Goal: Task Accomplishment & Management: Use online tool/utility

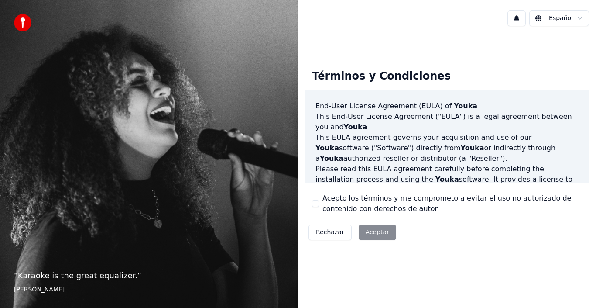
click at [362, 228] on div "Rechazar Aceptar" at bounding box center [352, 232] width 95 height 23
click at [366, 229] on div "Rechazar Aceptar" at bounding box center [352, 232] width 95 height 23
click at [316, 202] on button "Acepto los términos y me comprometo a evitar el uso no autorizado de contenido …" at bounding box center [315, 203] width 7 height 7
click at [366, 227] on button "Aceptar" at bounding box center [378, 232] width 38 height 16
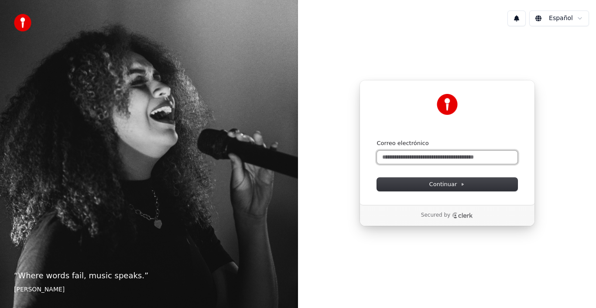
click at [449, 160] on input "Correo electrónico" at bounding box center [447, 157] width 140 height 13
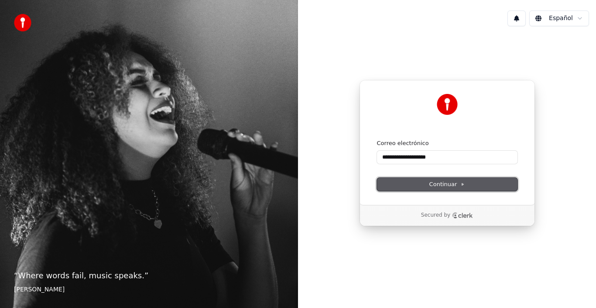
click at [443, 178] on button "Continuar" at bounding box center [447, 184] width 140 height 13
type input "**********"
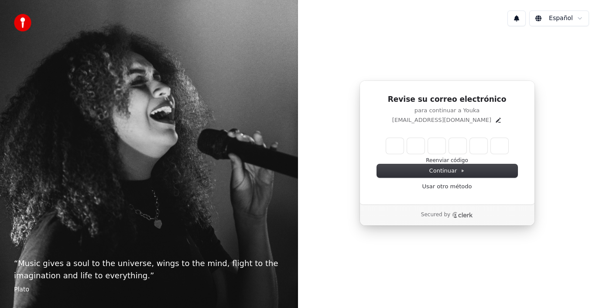
click at [395, 146] on input "Enter verification code" at bounding box center [447, 146] width 122 height 16
type input "******"
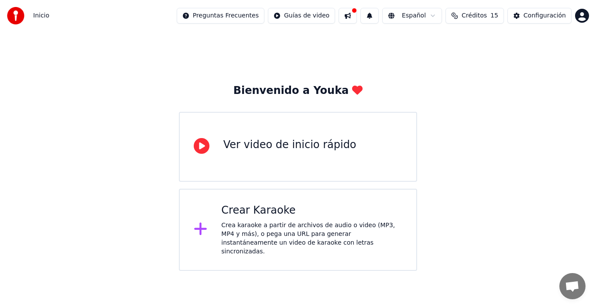
click at [245, 217] on div "Crear Karaoke Crea karaoke a partir de archivos de audio o video (MP3, MP4 y má…" at bounding box center [311, 229] width 181 height 52
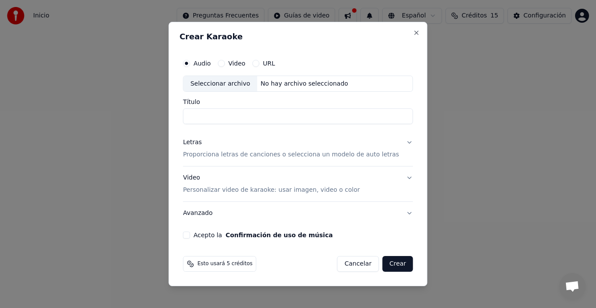
click at [259, 61] on button "URL" at bounding box center [255, 63] width 7 height 7
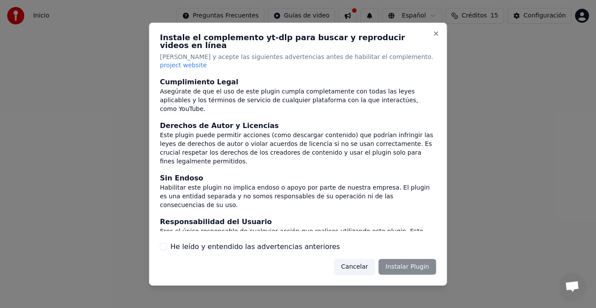
click at [400, 259] on div "Cancelar Instalar Plugin" at bounding box center [385, 267] width 102 height 16
click at [434, 37] on button "Close" at bounding box center [436, 33] width 7 height 7
click at [435, 37] on button "Close" at bounding box center [436, 33] width 7 height 7
click at [437, 37] on button "Close" at bounding box center [436, 33] width 7 height 7
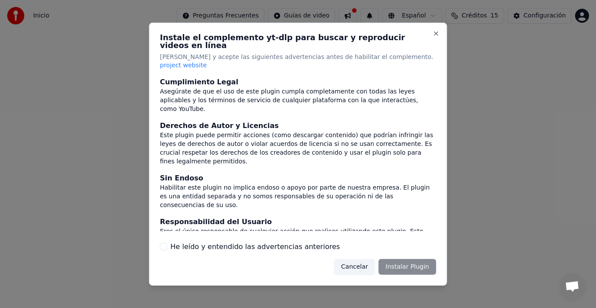
click at [352, 259] on button "Cancelar" at bounding box center [354, 267] width 41 height 16
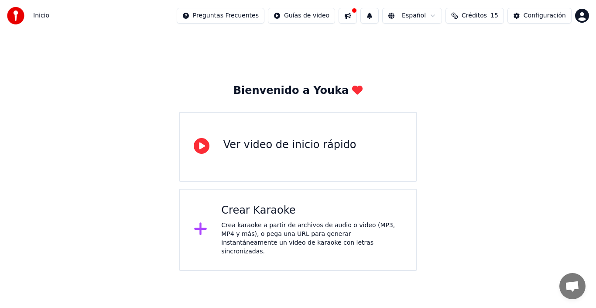
click at [293, 216] on div "Crear Karaoke" at bounding box center [311, 210] width 181 height 14
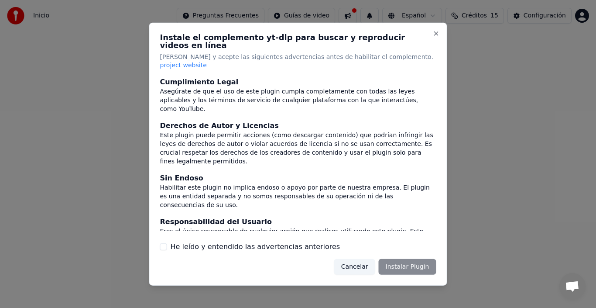
click at [404, 259] on div "Cancelar Instalar Plugin" at bounding box center [385, 267] width 102 height 16
click at [411, 259] on div "Cancelar Instalar Plugin" at bounding box center [385, 267] width 102 height 16
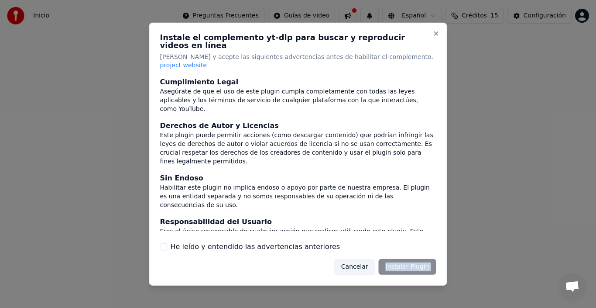
click at [165, 243] on button "He leído y entendido las advertencias anteriores" at bounding box center [163, 246] width 7 height 7
click at [413, 259] on button "Instalar Plugin" at bounding box center [408, 267] width 58 height 16
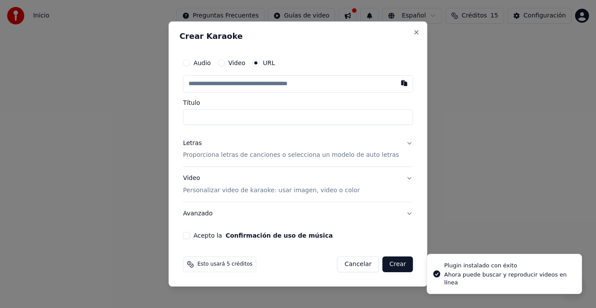
click at [247, 81] on input "text" at bounding box center [298, 83] width 230 height 17
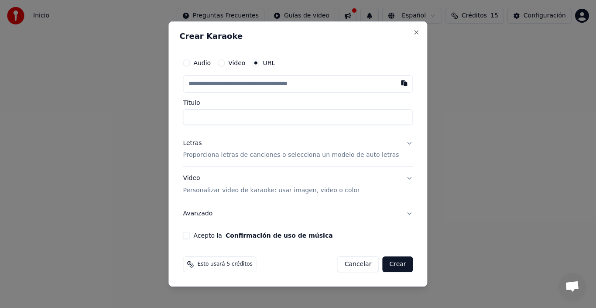
click at [293, 86] on input "text" at bounding box center [298, 83] width 230 height 17
paste input "**********"
type input "**********"
click at [279, 121] on input "Título" at bounding box center [298, 117] width 230 height 16
type input "**********"
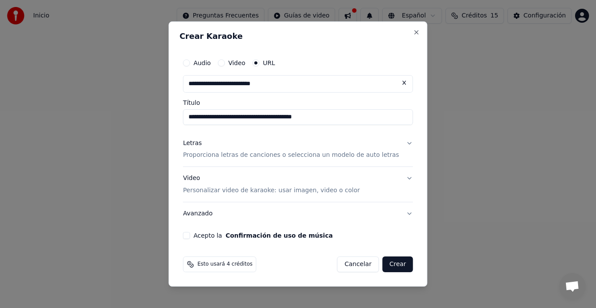
type input "**********"
click at [400, 143] on button "Letras Proporciona letras de canciones o selecciona un modelo de auto letras" at bounding box center [298, 149] width 230 height 35
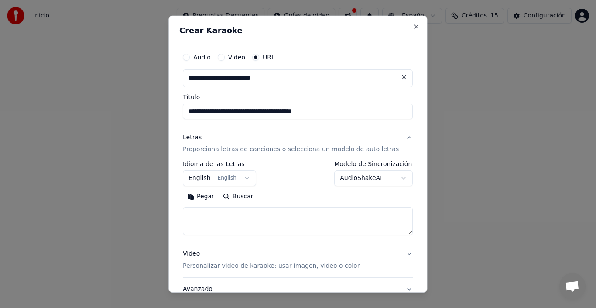
click at [249, 176] on button "English English" at bounding box center [219, 178] width 73 height 16
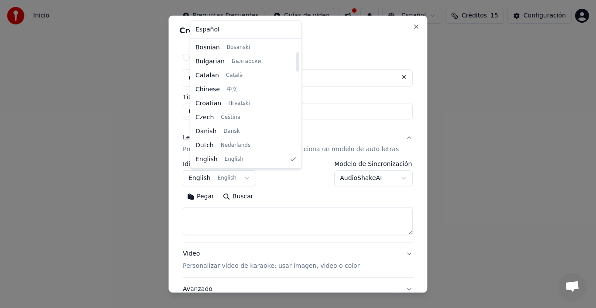
scroll to position [476, 0]
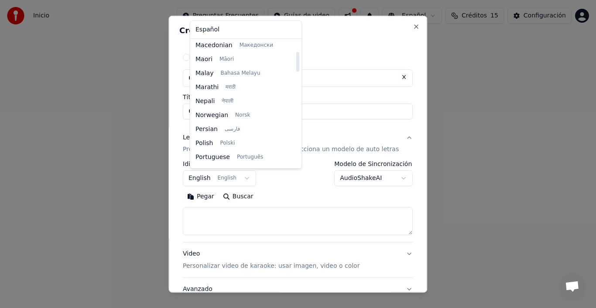
click at [295, 126] on div at bounding box center [297, 104] width 4 height 126
click at [295, 150] on div at bounding box center [297, 104] width 4 height 126
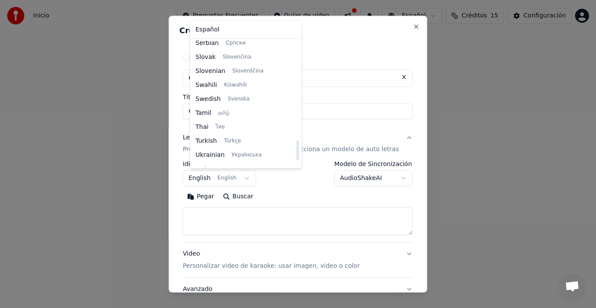
click at [296, 150] on div at bounding box center [297, 150] width 3 height 20
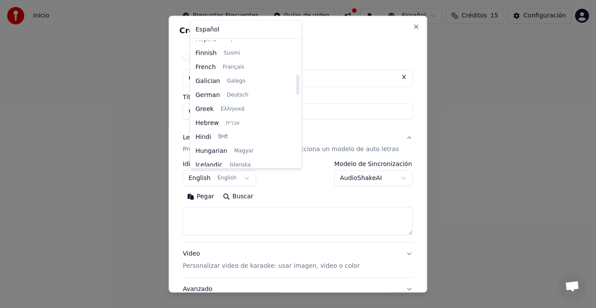
scroll to position [215, 0]
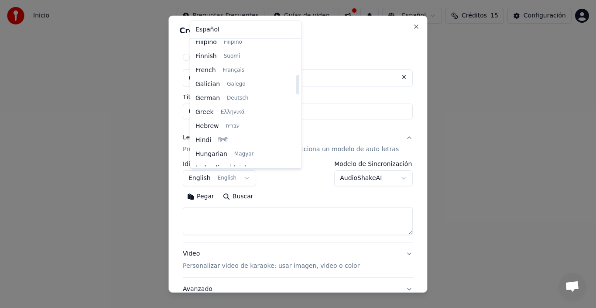
drag, startPoint x: 288, startPoint y: 150, endPoint x: 292, endPoint y: 85, distance: 65.6
click at [296, 85] on div at bounding box center [297, 85] width 3 height 20
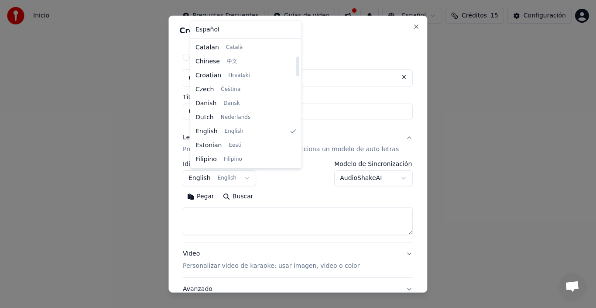
drag, startPoint x: 287, startPoint y: 86, endPoint x: 287, endPoint y: 67, distance: 18.8
click at [296, 67] on div at bounding box center [297, 66] width 3 height 20
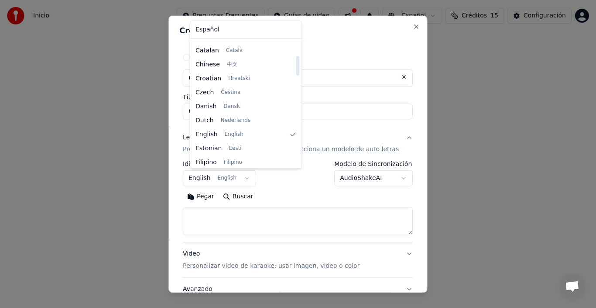
scroll to position [329, 0]
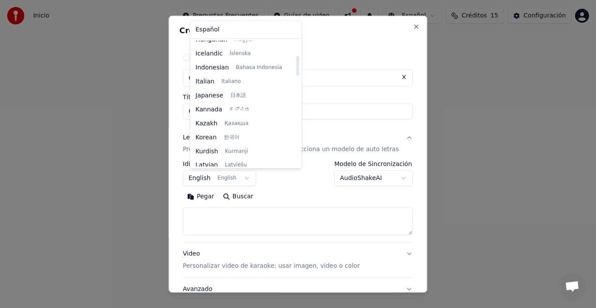
click at [295, 103] on div at bounding box center [297, 104] width 4 height 126
click at [296, 103] on div at bounding box center [297, 102] width 3 height 20
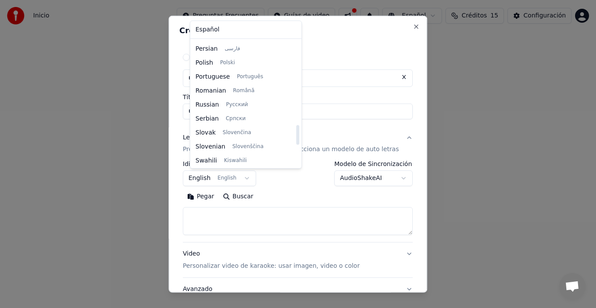
scroll to position [670, 0]
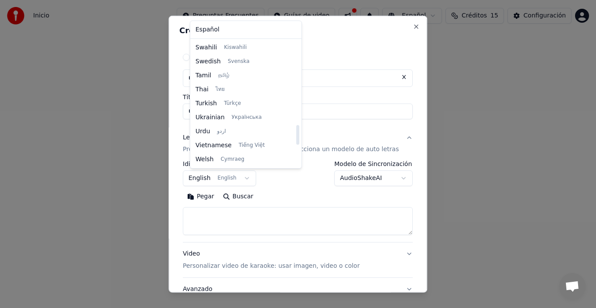
drag, startPoint x: 288, startPoint y: 106, endPoint x: 282, endPoint y: 188, distance: 82.2
click at [296, 144] on div at bounding box center [297, 135] width 3 height 20
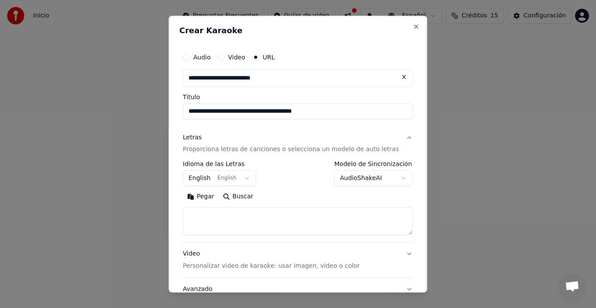
click at [389, 176] on body "**********" at bounding box center [298, 135] width 596 height 270
click at [389, 178] on body "**********" at bounding box center [298, 135] width 596 height 270
click at [302, 182] on body "**********" at bounding box center [298, 135] width 596 height 270
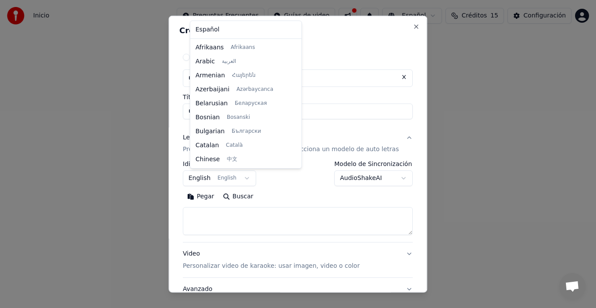
click at [249, 178] on body "**********" at bounding box center [298, 135] width 596 height 270
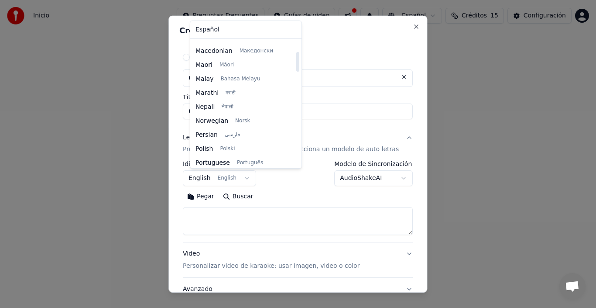
click at [295, 125] on div at bounding box center [297, 104] width 4 height 126
select select "**"
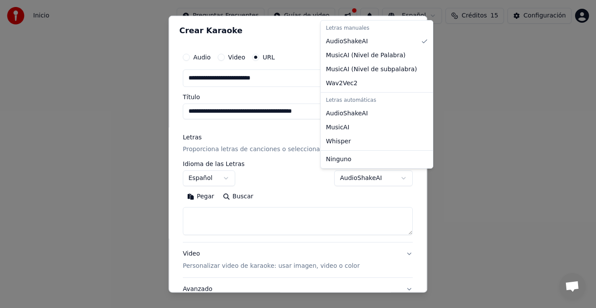
click at [388, 177] on body "**********" at bounding box center [298, 135] width 596 height 270
click at [292, 188] on body "**********" at bounding box center [298, 135] width 596 height 270
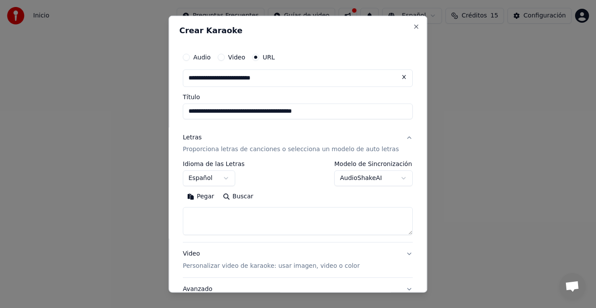
click at [237, 195] on button "Buscar" at bounding box center [238, 196] width 39 height 14
click at [392, 137] on button "Letras Proporciona letras de canciones o selecciona un modelo de auto letras" at bounding box center [298, 143] width 230 height 35
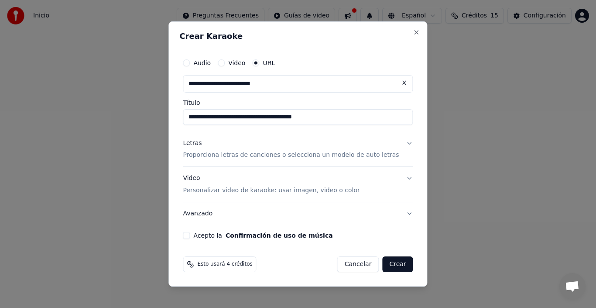
click at [399, 177] on button "Video Personalizar video de karaoke: usar imagen, video o color" at bounding box center [298, 184] width 230 height 35
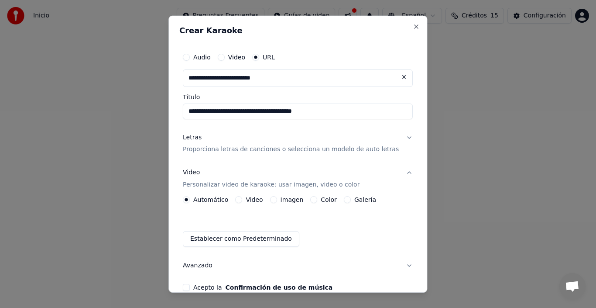
click at [396, 137] on button "Letras Proporciona letras de canciones o selecciona un modelo de auto letras" at bounding box center [298, 143] width 230 height 35
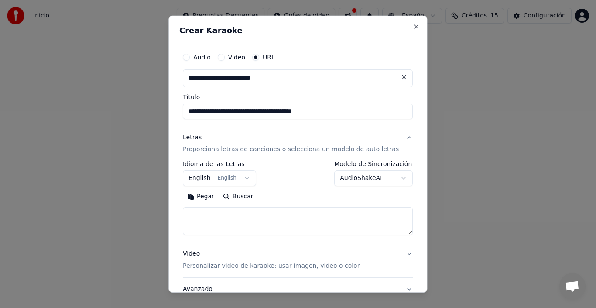
click at [248, 178] on button "English English" at bounding box center [219, 178] width 73 height 16
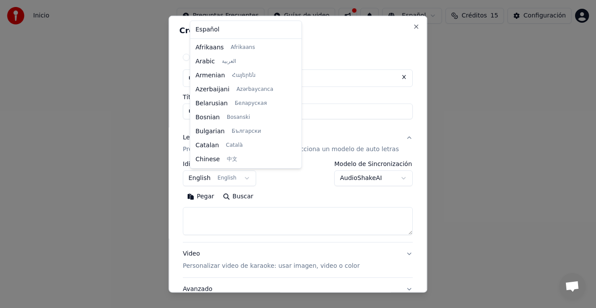
scroll to position [70, 0]
select select "**"
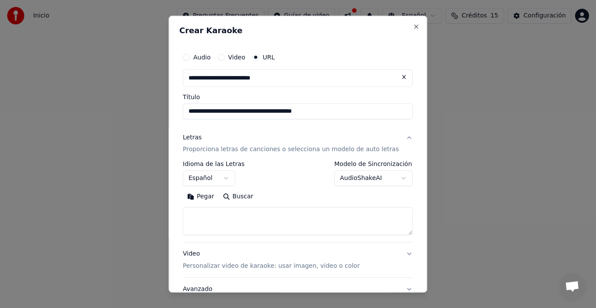
click at [240, 196] on button "Buscar" at bounding box center [238, 196] width 39 height 14
click at [211, 200] on button "Pegar" at bounding box center [201, 196] width 36 height 14
type textarea "**********"
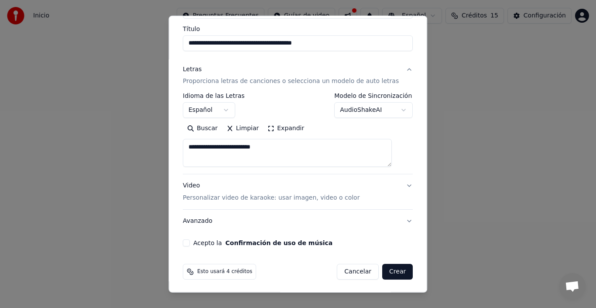
scroll to position [69, 0]
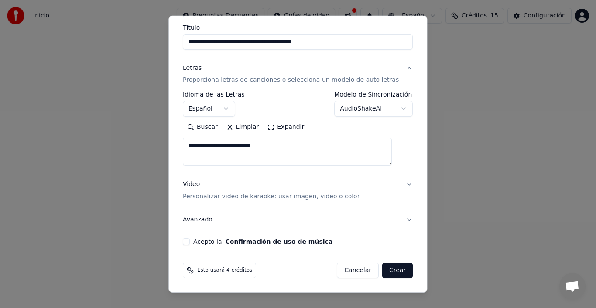
click at [190, 240] on button "Acepto la Confirmación de uso de música" at bounding box center [186, 241] width 7 height 7
click at [284, 127] on button "Expandir" at bounding box center [286, 127] width 45 height 14
click at [281, 127] on button "Contraer" at bounding box center [286, 127] width 45 height 14
click at [281, 127] on button "Expandir" at bounding box center [286, 127] width 45 height 14
click at [281, 127] on button "Contraer" at bounding box center [286, 127] width 45 height 14
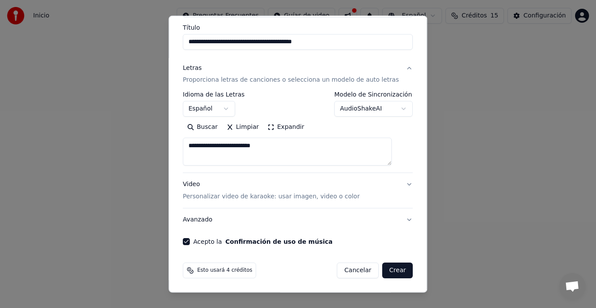
click at [281, 127] on button "Expandir" at bounding box center [286, 127] width 45 height 14
click at [281, 127] on button "Contraer" at bounding box center [286, 127] width 45 height 14
click at [285, 123] on button "Expandir" at bounding box center [286, 127] width 45 height 14
click at [282, 129] on button "Contraer" at bounding box center [286, 127] width 45 height 14
click at [284, 127] on button "Expandir" at bounding box center [286, 127] width 45 height 14
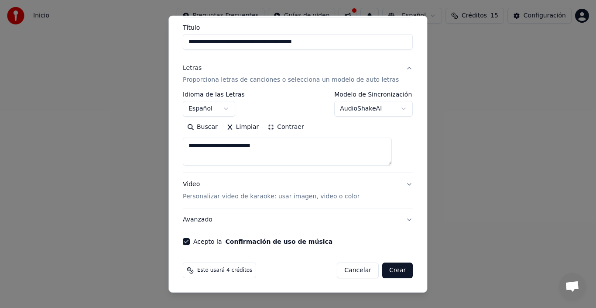
click at [393, 217] on button "Avanzado" at bounding box center [298, 219] width 230 height 23
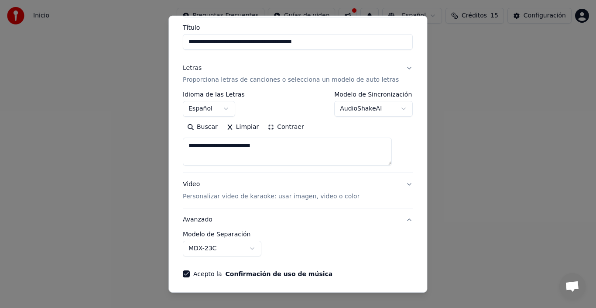
scroll to position [21, 0]
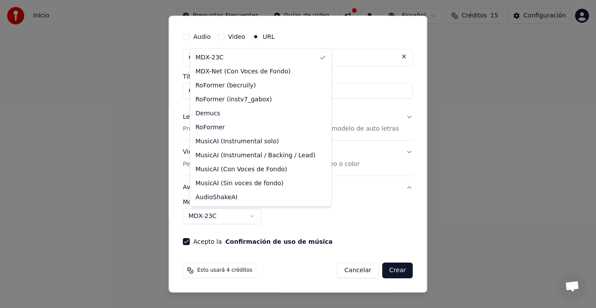
click at [258, 216] on body "**********" at bounding box center [298, 135] width 596 height 270
click at [339, 212] on body "**********" at bounding box center [298, 135] width 596 height 270
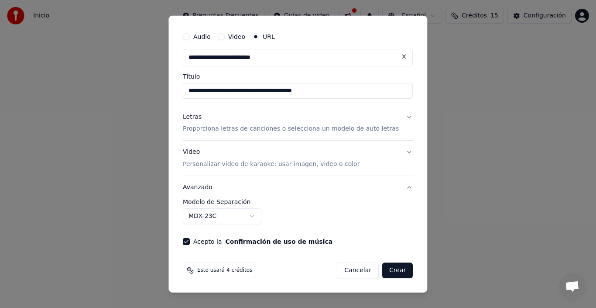
click at [385, 266] on button "Crear" at bounding box center [397, 270] width 31 height 16
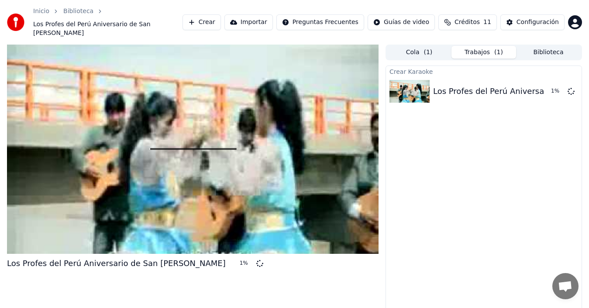
click at [157, 126] on div at bounding box center [192, 149] width 371 height 209
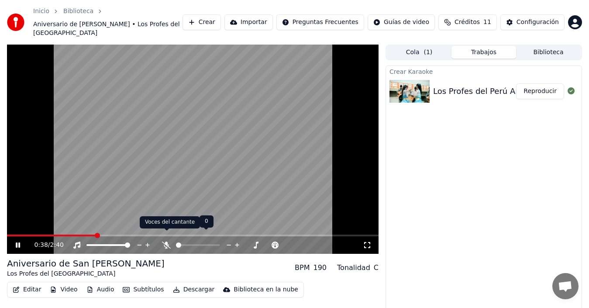
click at [163, 241] on icon at bounding box center [166, 244] width 9 height 7
click at [164, 241] on icon at bounding box center [166, 244] width 9 height 7
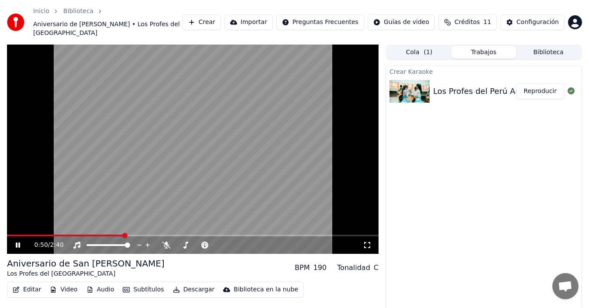
click at [16, 241] on icon at bounding box center [24, 244] width 20 height 7
click at [531, 83] on button "Reproducir" at bounding box center [540, 91] width 48 height 16
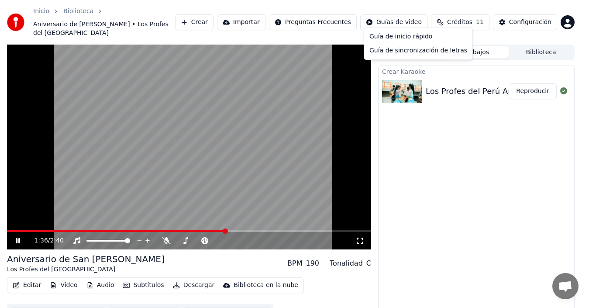
click at [397, 16] on html "Inicio Biblioteca Aniversario de San Jeronimo • Los Profes del Perú Crear Impor…" at bounding box center [294, 154] width 589 height 308
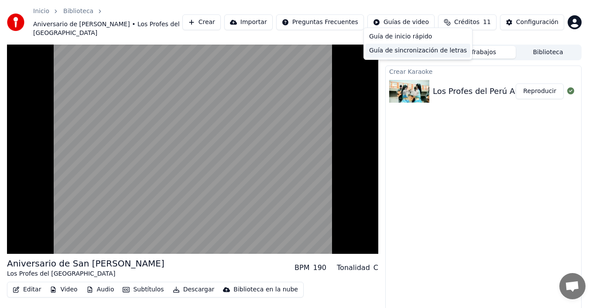
click at [399, 46] on div "Guía de sincronización de letras" at bounding box center [418, 51] width 105 height 14
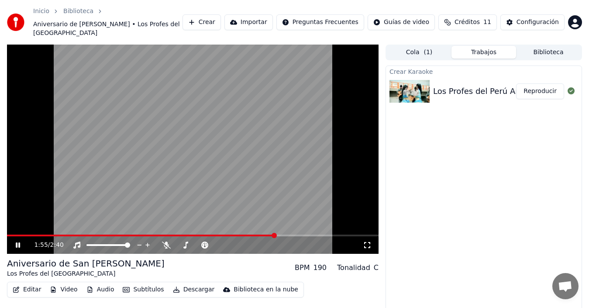
click at [18, 241] on icon at bounding box center [24, 244] width 20 height 7
click at [18, 242] on icon at bounding box center [17, 245] width 5 height 6
click at [18, 241] on icon at bounding box center [24, 244] width 20 height 7
click at [76, 241] on icon at bounding box center [76, 244] width 7 height 7
click at [76, 241] on icon at bounding box center [76, 244] width 9 height 7
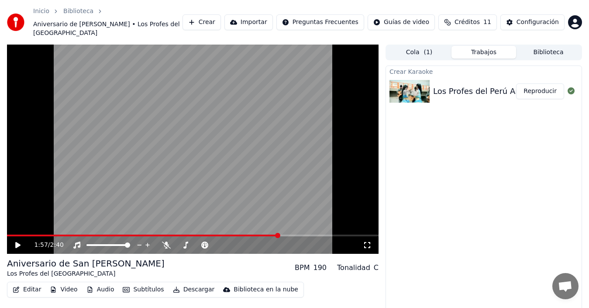
click at [153, 189] on video at bounding box center [192, 149] width 371 height 209
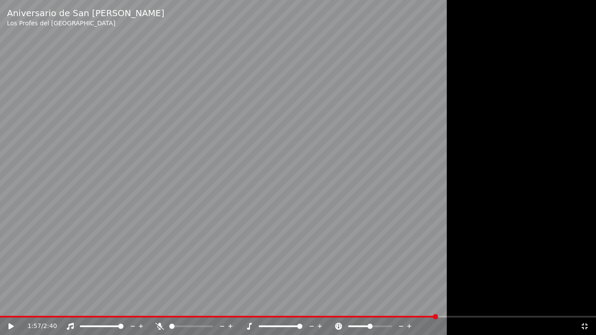
click at [302, 307] on span at bounding box center [299, 326] width 5 height 5
click at [272, 253] on video at bounding box center [298, 167] width 596 height 335
click at [585, 307] on icon at bounding box center [584, 326] width 9 height 7
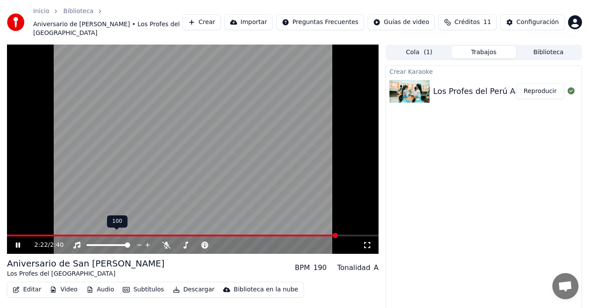
click at [111, 240] on div at bounding box center [116, 244] width 70 height 9
click at [113, 242] on span at bounding box center [115, 244] width 5 height 5
click at [129, 242] on span at bounding box center [126, 244] width 5 height 5
click at [186, 241] on icon at bounding box center [185, 244] width 5 height 7
click at [221, 242] on span at bounding box center [220, 244] width 5 height 5
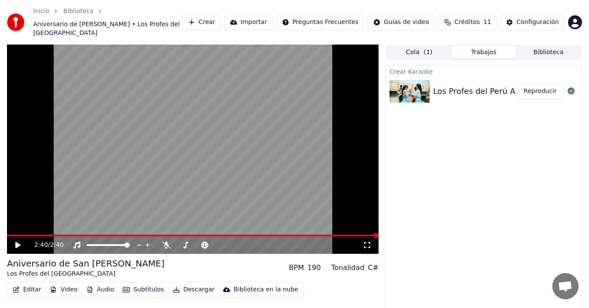
click at [26, 234] on span at bounding box center [192, 235] width 371 height 2
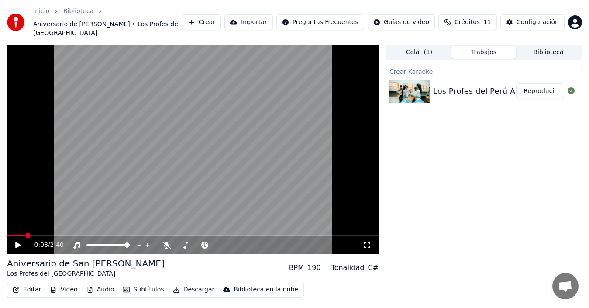
click at [17, 242] on icon at bounding box center [17, 245] width 5 height 6
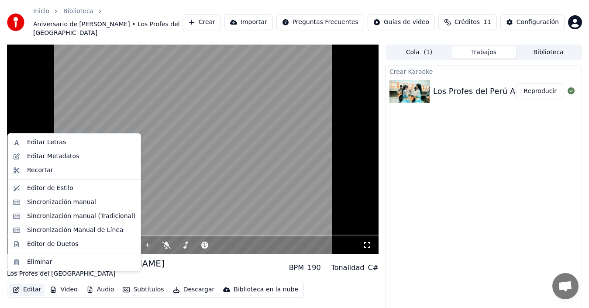
click at [29, 283] on button "Editar" at bounding box center [26, 289] width 35 height 12
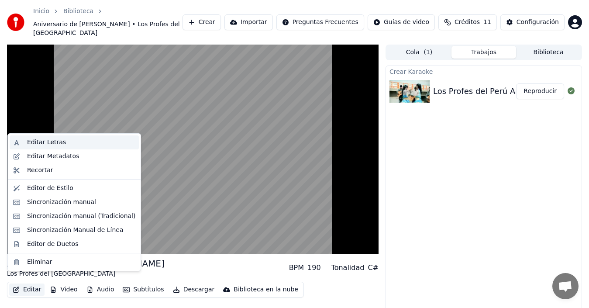
click at [57, 139] on div "Editar Letras" at bounding box center [46, 142] width 39 height 9
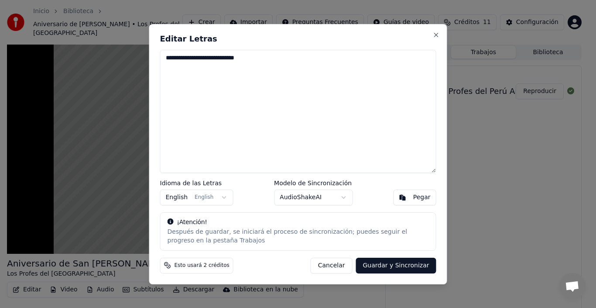
click at [261, 65] on textarea "**********" at bounding box center [298, 111] width 276 height 123
type textarea "*"
click at [219, 198] on button "English English" at bounding box center [196, 197] width 73 height 16
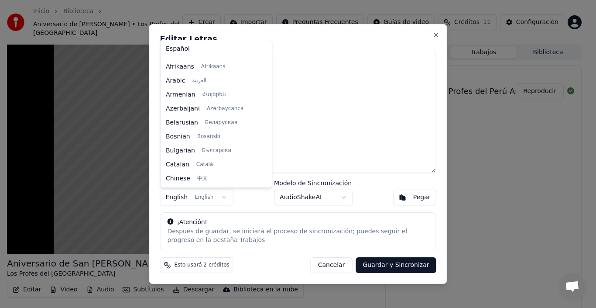
scroll to position [70, 0]
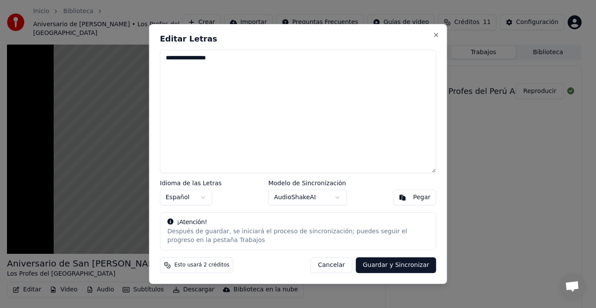
click at [222, 67] on textarea "**********" at bounding box center [298, 111] width 276 height 123
click at [170, 67] on textarea "**********" at bounding box center [298, 111] width 276 height 123
click at [171, 67] on textarea "**********" at bounding box center [298, 111] width 276 height 123
click at [242, 72] on textarea "**********" at bounding box center [298, 111] width 276 height 123
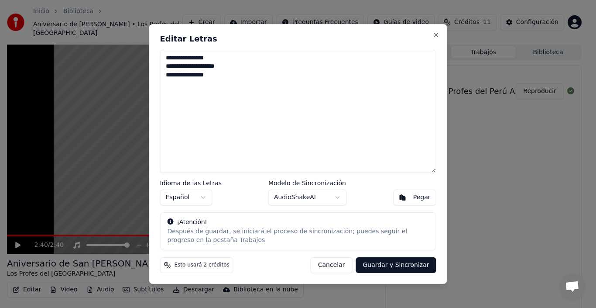
click at [171, 74] on textarea "**********" at bounding box center [298, 111] width 276 height 123
click at [197, 75] on textarea "**********" at bounding box center [298, 111] width 276 height 123
click at [220, 79] on textarea "**********" at bounding box center [298, 111] width 276 height 123
click at [219, 85] on textarea "**********" at bounding box center [298, 111] width 276 height 123
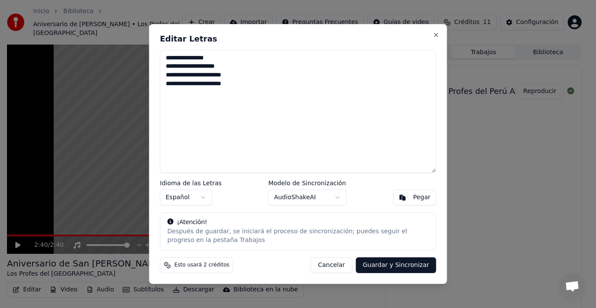
click at [237, 81] on textarea "**********" at bounding box center [298, 111] width 276 height 123
click at [184, 103] on textarea "**********" at bounding box center [298, 111] width 276 height 123
drag, startPoint x: 166, startPoint y: 93, endPoint x: 274, endPoint y: 107, distance: 109.1
click at [274, 107] on textarea "**********" at bounding box center [298, 111] width 276 height 123
click at [246, 110] on textarea "**********" at bounding box center [298, 111] width 276 height 123
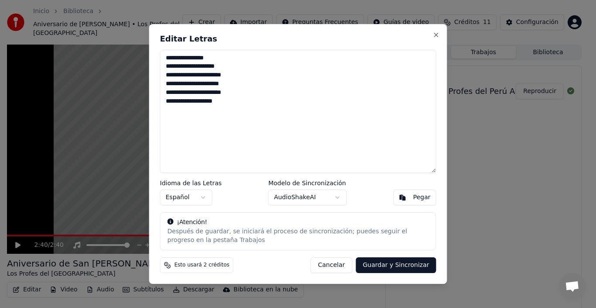
paste textarea "**********"
drag, startPoint x: 166, startPoint y: 59, endPoint x: 240, endPoint y: 101, distance: 85.8
click at [240, 101] on textarea "**********" at bounding box center [298, 111] width 276 height 123
click at [225, 106] on textarea "**********" at bounding box center [298, 111] width 276 height 123
click at [223, 100] on textarea "**********" at bounding box center [298, 111] width 276 height 123
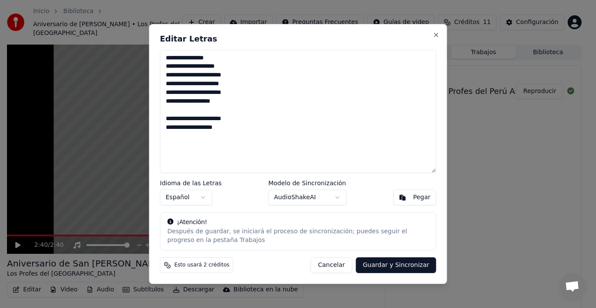
paste textarea "**********"
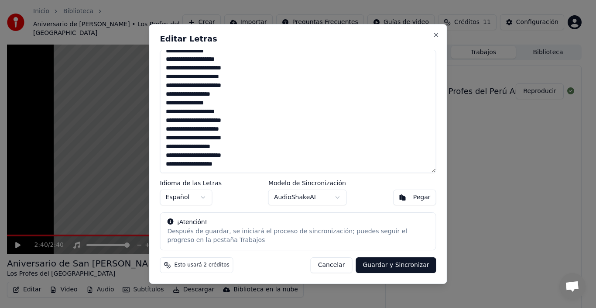
scroll to position [15, 0]
click at [221, 157] on textarea "**********" at bounding box center [298, 111] width 276 height 123
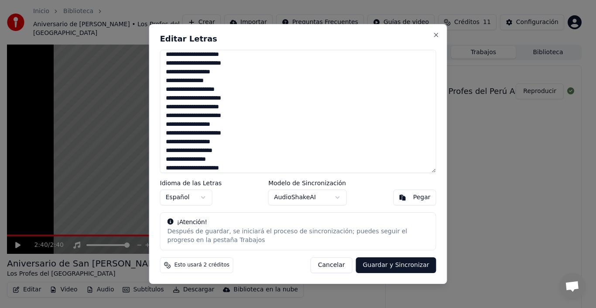
scroll to position [38, 0]
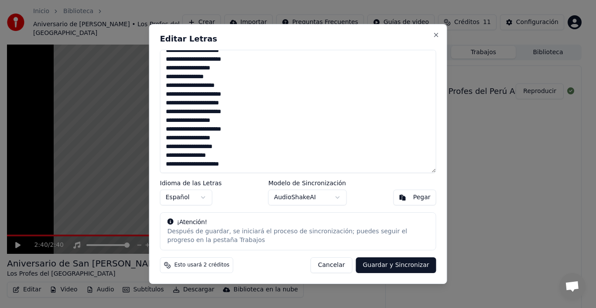
drag, startPoint x: 165, startPoint y: 143, endPoint x: 231, endPoint y: 157, distance: 67.3
click at [231, 157] on textarea "**********" at bounding box center [298, 111] width 276 height 123
click at [231, 159] on textarea "**********" at bounding box center [298, 111] width 276 height 123
click at [195, 160] on textarea "**********" at bounding box center [298, 111] width 276 height 123
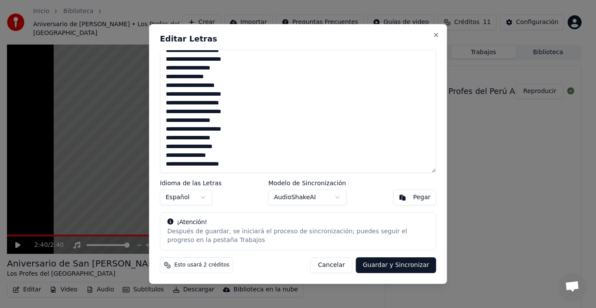
click at [227, 160] on textarea "**********" at bounding box center [298, 111] width 276 height 123
paste textarea "**********"
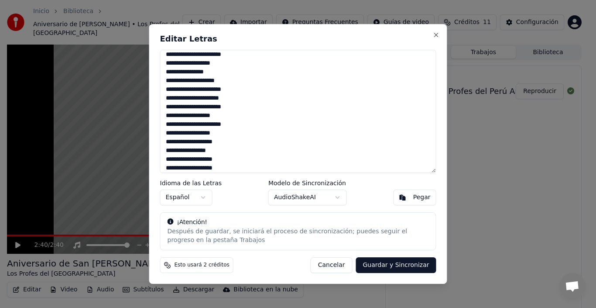
scroll to position [55, 0]
click at [195, 168] on textarea "**********" at bounding box center [298, 111] width 276 height 123
click at [230, 164] on textarea "**********" at bounding box center [298, 111] width 276 height 123
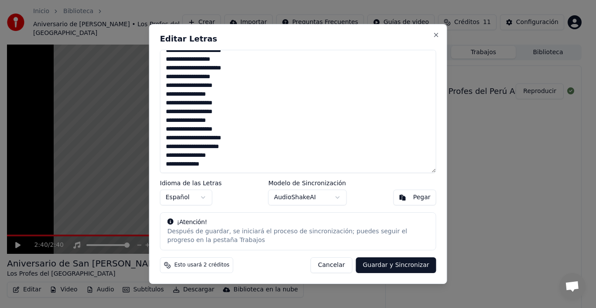
scroll to position [129, 0]
drag, startPoint x: 162, startPoint y: 134, endPoint x: 218, endPoint y: 143, distance: 56.7
click at [218, 143] on textarea "**********" at bounding box center [298, 111] width 276 height 123
click at [192, 139] on textarea "**********" at bounding box center [298, 111] width 276 height 123
paste textarea "**********"
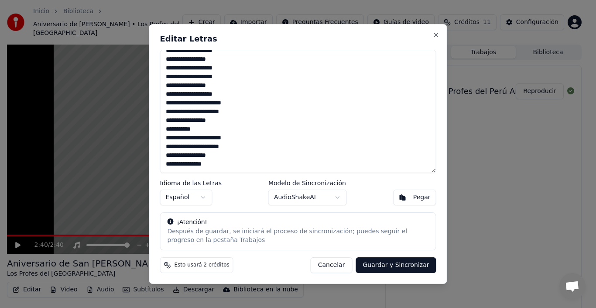
scroll to position [143, 0]
click at [166, 137] on textarea "**********" at bounding box center [298, 111] width 276 height 123
click at [164, 136] on textarea "**********" at bounding box center [298, 111] width 276 height 123
drag, startPoint x: 165, startPoint y: 134, endPoint x: 221, endPoint y: 147, distance: 56.9
click at [221, 147] on textarea "**********" at bounding box center [298, 111] width 276 height 123
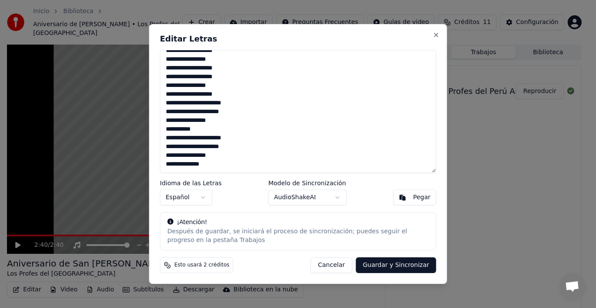
click at [212, 171] on textarea "**********" at bounding box center [298, 111] width 276 height 123
paste textarea "**********"
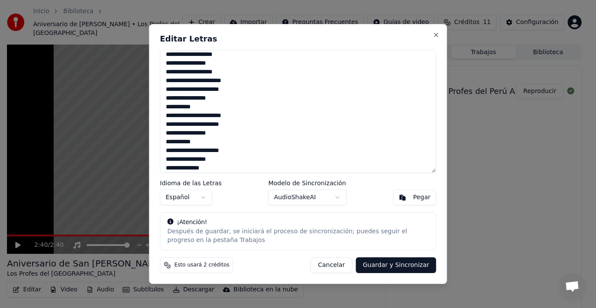
scroll to position [160, 0]
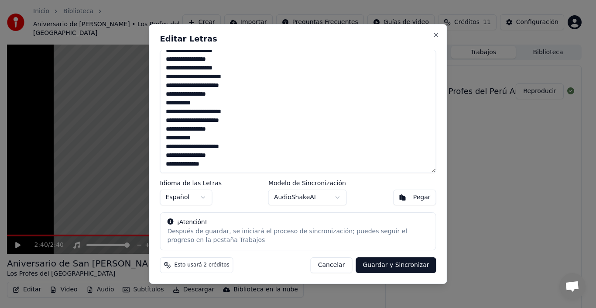
paste textarea "**********"
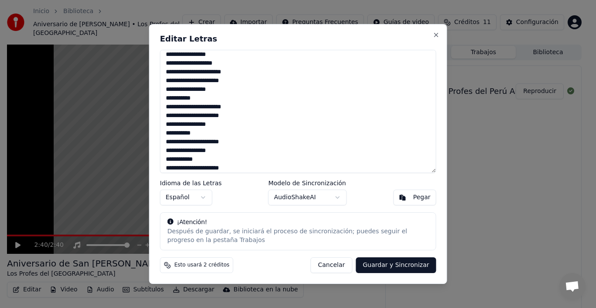
scroll to position [178, 0]
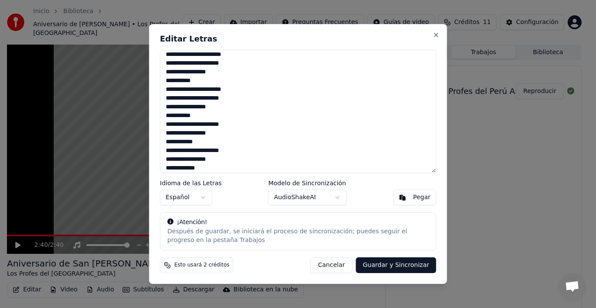
click at [312, 145] on textarea "**********" at bounding box center [298, 111] width 276 height 123
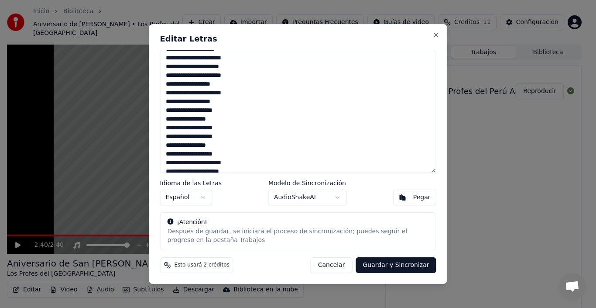
scroll to position [70, 0]
drag, startPoint x: 166, startPoint y: 94, endPoint x: 228, endPoint y: 99, distance: 62.6
click at [228, 99] on textarea "**********" at bounding box center [298, 111] width 276 height 123
click at [226, 104] on textarea "**********" at bounding box center [298, 111] width 276 height 123
paste textarea "**********"
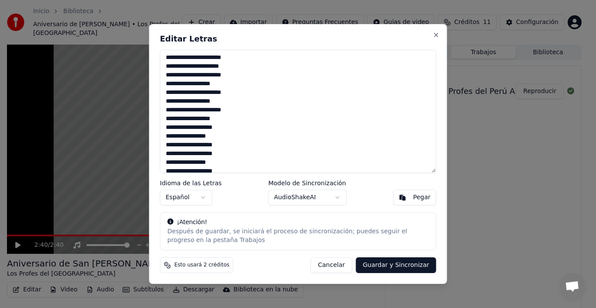
click at [326, 161] on textarea "**********" at bounding box center [298, 111] width 276 height 123
click at [386, 264] on button "Guardar y Sincronizar" at bounding box center [396, 265] width 80 height 16
type textarea "**********"
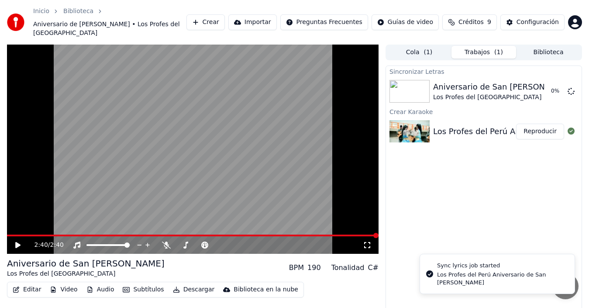
click at [17, 234] on span at bounding box center [192, 235] width 371 height 2
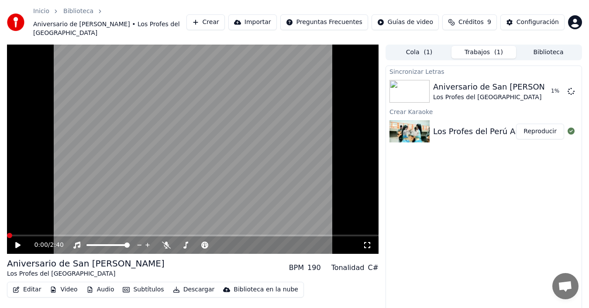
click at [7, 233] on span at bounding box center [9, 235] width 5 height 5
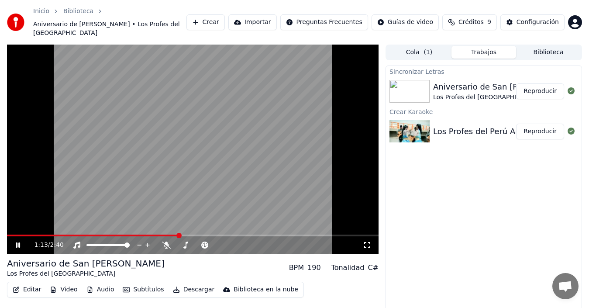
click at [95, 283] on button "Audio" at bounding box center [100, 289] width 35 height 12
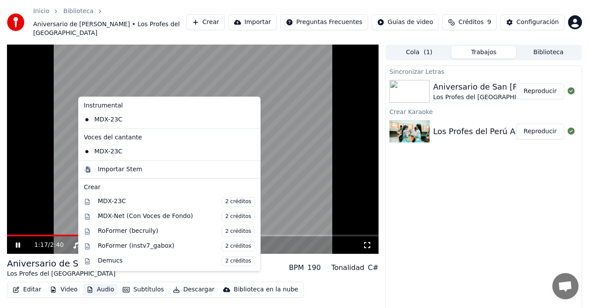
click at [134, 77] on video at bounding box center [192, 149] width 371 height 209
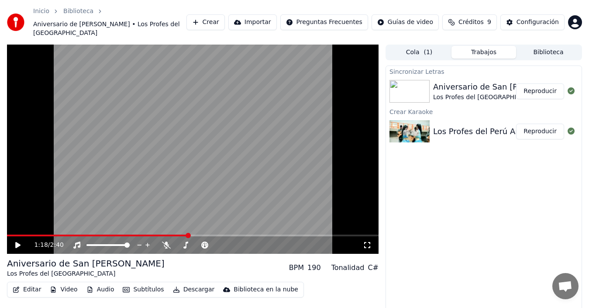
click at [31, 283] on button "Editar" at bounding box center [26, 289] width 35 height 12
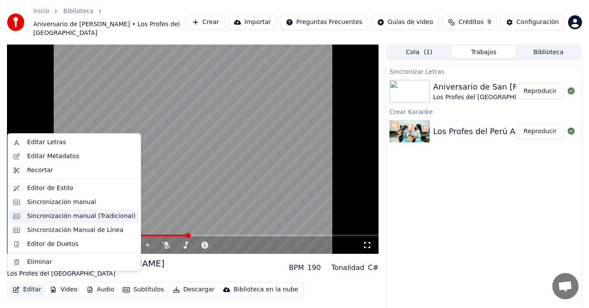
click at [93, 212] on div "Sincronización manual (Tradicional)" at bounding box center [81, 216] width 108 height 9
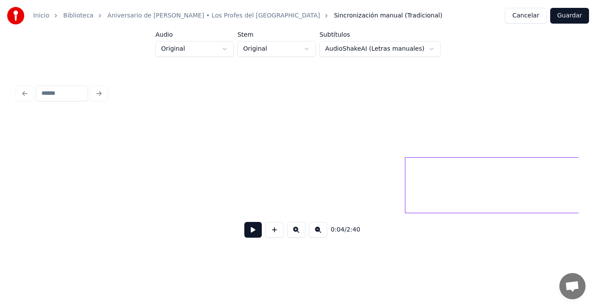
click at [526, 11] on button "Cancelar" at bounding box center [526, 16] width 42 height 16
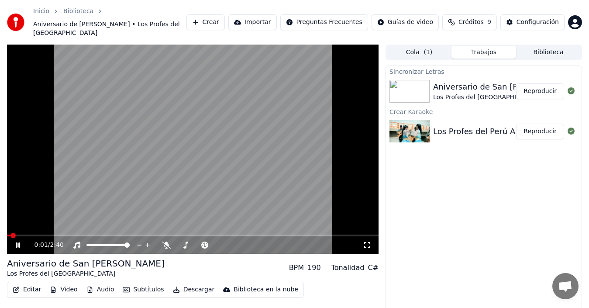
click at [36, 283] on button "Editar" at bounding box center [26, 289] width 35 height 12
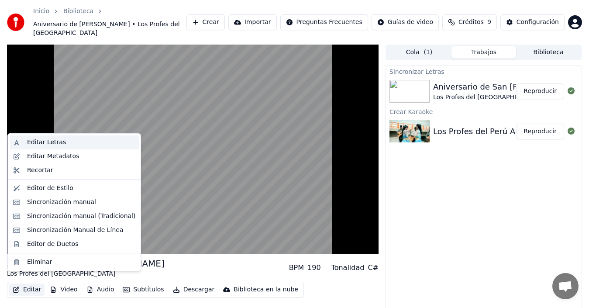
click at [48, 145] on div "Editar Letras" at bounding box center [46, 142] width 39 height 9
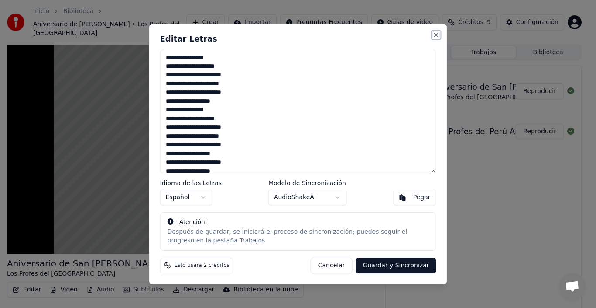
click at [435, 35] on button "Close" at bounding box center [436, 34] width 7 height 7
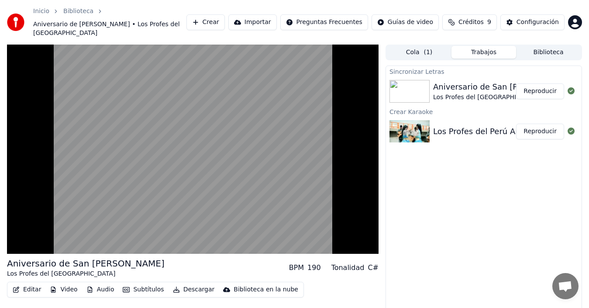
drag, startPoint x: 435, startPoint y: 35, endPoint x: 283, endPoint y: 93, distance: 162.9
click at [283, 93] on div "Inicio Biblioteca Aniversario de San Jeronimo • Los Profes del Perú Crear Impor…" at bounding box center [294, 154] width 589 height 308
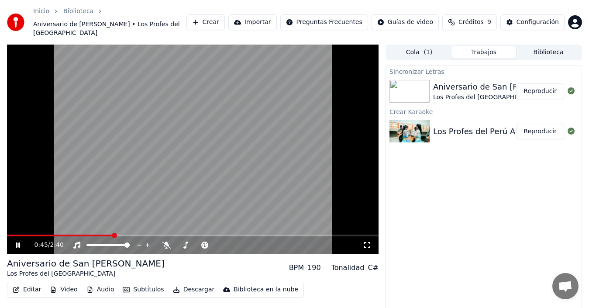
click at [27, 283] on button "Editar" at bounding box center [26, 289] width 35 height 12
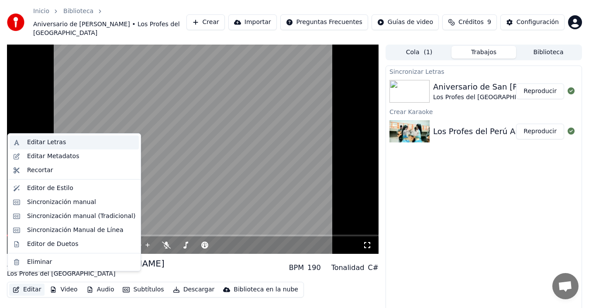
click at [40, 144] on div "Editar Letras" at bounding box center [46, 142] width 39 height 9
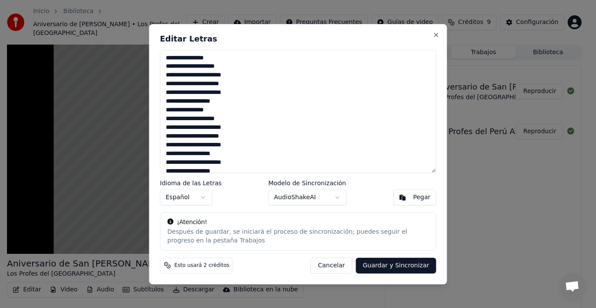
scroll to position [99, 0]
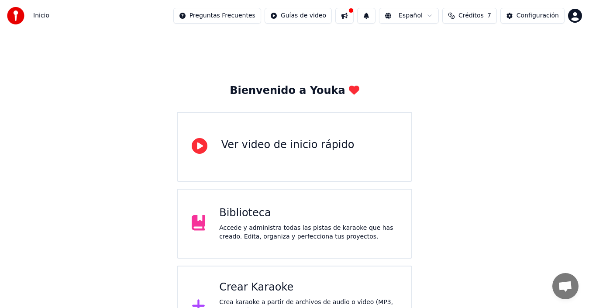
click at [339, 290] on div "Crear Karaoke" at bounding box center [308, 287] width 178 height 14
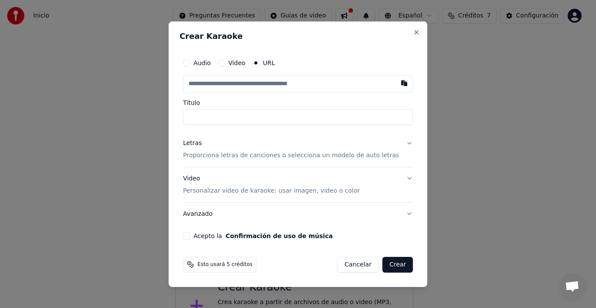
click at [272, 86] on input "text" at bounding box center [298, 83] width 230 height 17
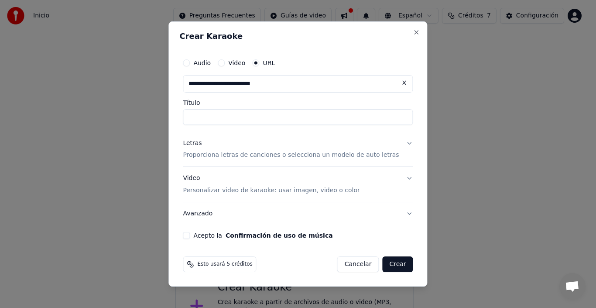
type input "**********"
click at [314, 118] on input "Título" at bounding box center [298, 117] width 230 height 16
click at [321, 86] on input "text" at bounding box center [298, 83] width 230 height 17
paste input "**********"
type input "**********"
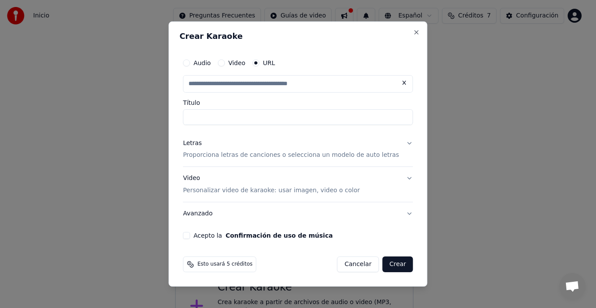
click at [374, 154] on p "Proporciona letras de canciones o selecciona un modelo de auto letras" at bounding box center [291, 155] width 216 height 9
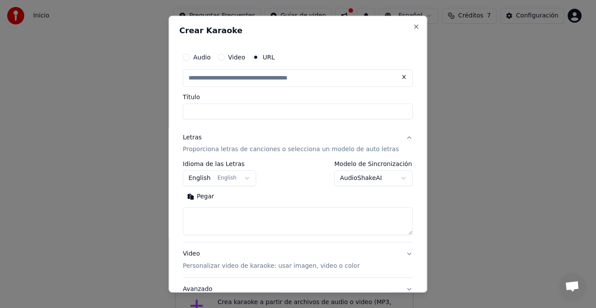
type input "**********"
click at [249, 178] on button "English English" at bounding box center [219, 178] width 73 height 16
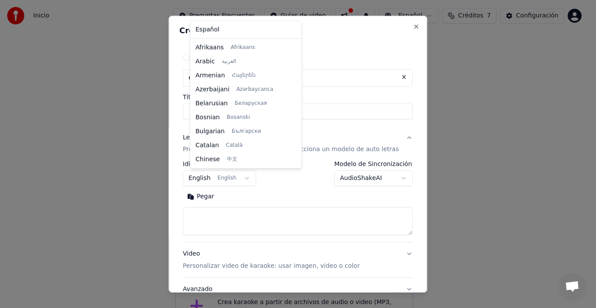
scroll to position [70, 0]
click at [240, 178] on body "**********" at bounding box center [294, 173] width 589 height 347
select select "**"
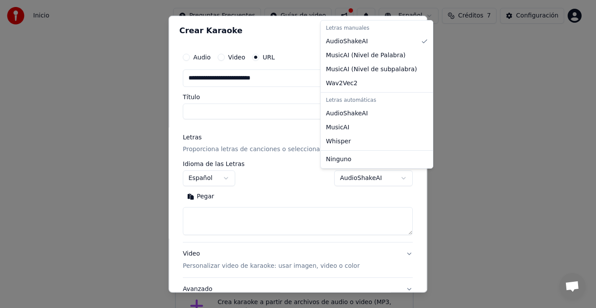
click at [391, 178] on body "**********" at bounding box center [294, 173] width 589 height 347
select select "**********"
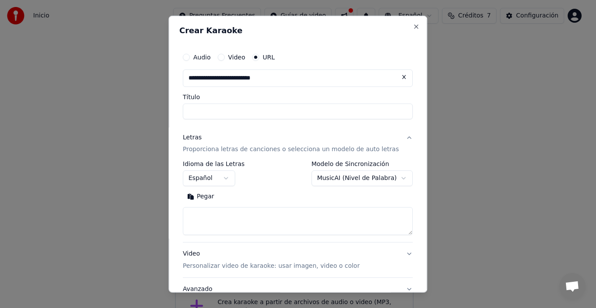
click at [304, 231] on textarea at bounding box center [298, 221] width 230 height 28
paste textarea "**********"
type textarea "**********"
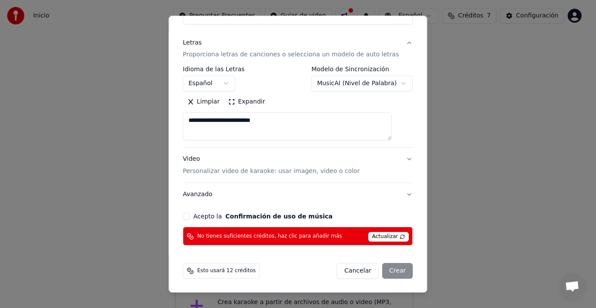
click at [368, 237] on span "Actualizar" at bounding box center [388, 237] width 41 height 10
click at [190, 219] on button "Acepto la Confirmación de uso de música" at bounding box center [186, 215] width 7 height 7
click at [383, 267] on div "Cancelar Crear" at bounding box center [375, 271] width 76 height 16
click at [368, 232] on span "Actualizar" at bounding box center [388, 237] width 41 height 10
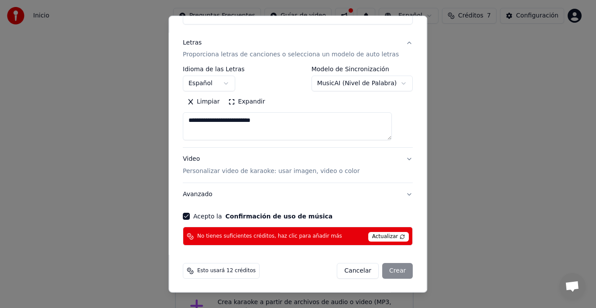
click at [322, 236] on span "No tienes suficientes créditos, haz clic para añadir más" at bounding box center [269, 236] width 145 height 7
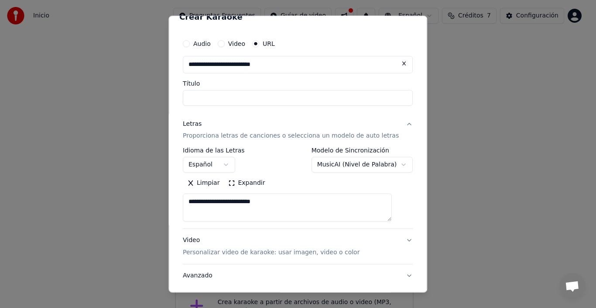
scroll to position [15, 0]
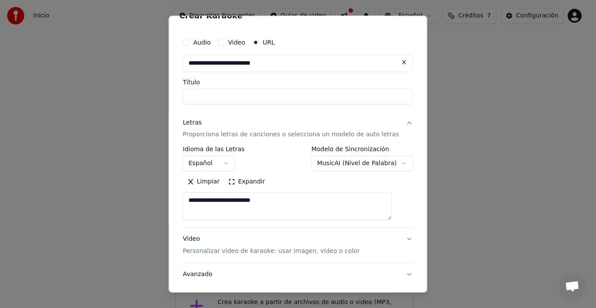
click at [418, 50] on div "**********" at bounding box center [297, 153] width 259 height 277
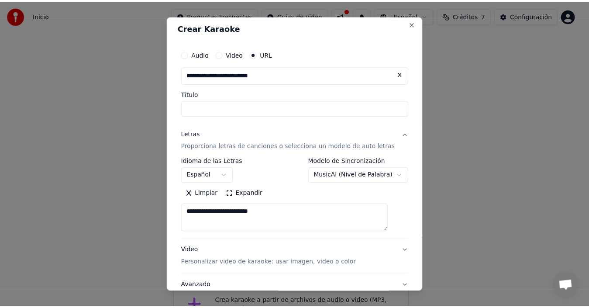
scroll to position [0, 0]
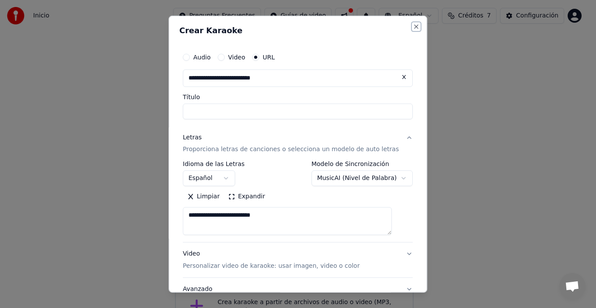
click at [413, 28] on button "Close" at bounding box center [416, 26] width 7 height 7
select select "**********"
select select
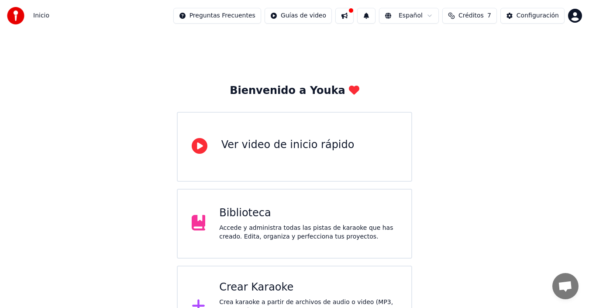
click at [349, 13] on button at bounding box center [344, 16] width 18 height 16
click at [250, 74] on div "Bienvenido a Youka Ver video de inicio rápido Biblioteca Accede y administra to…" at bounding box center [294, 189] width 589 height 316
click at [218, 18] on html "Inicio Preguntas Frecuentes Guías de video Español Créditos 7 Configuración Bie…" at bounding box center [294, 173] width 589 height 347
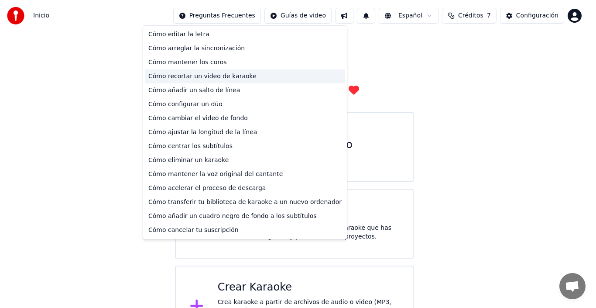
click at [260, 72] on div "Cómo recortar un video de karaoke" at bounding box center [245, 76] width 200 height 14
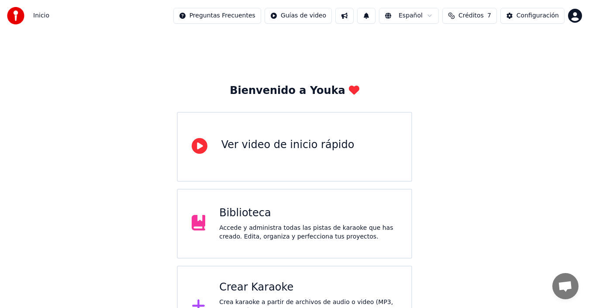
click at [480, 21] on button "Créditos 7" at bounding box center [469, 16] width 55 height 16
click at [462, 76] on button "Actualizar" at bounding box center [473, 81] width 52 height 16
click at [462, 76] on div "Actualizar" at bounding box center [473, 81] width 52 height 16
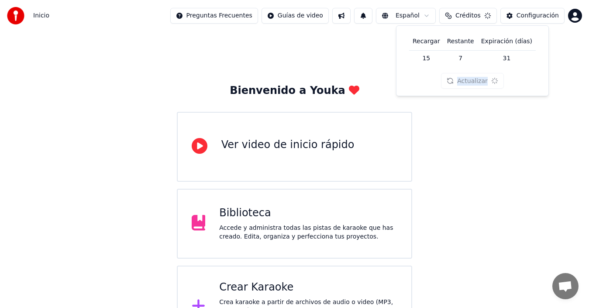
click at [462, 76] on div "Actualizar" at bounding box center [472, 81] width 62 height 16
click at [462, 76] on button "Actualizar" at bounding box center [472, 81] width 62 height 16
click at [462, 76] on div "Actualizar" at bounding box center [472, 81] width 62 height 16
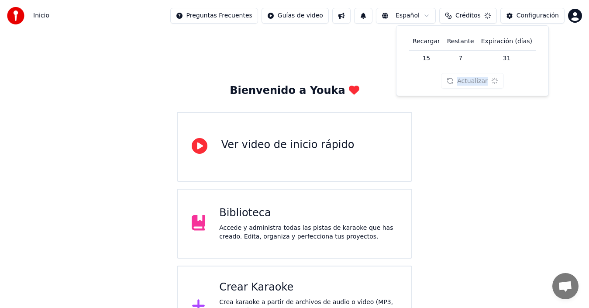
click at [462, 76] on div "Actualizar" at bounding box center [472, 81] width 62 height 16
click at [462, 76] on button "Actualizar" at bounding box center [472, 81] width 62 height 16
click at [462, 76] on div "Actualizar" at bounding box center [472, 81] width 62 height 16
click at [462, 76] on button "Actualizar" at bounding box center [473, 81] width 52 height 16
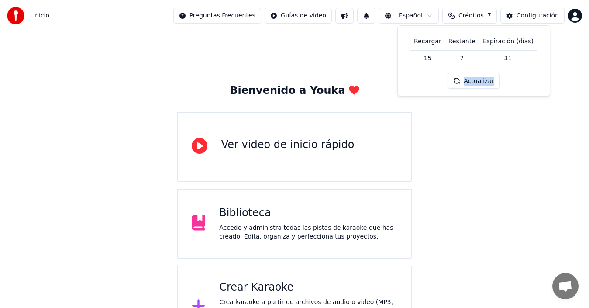
click at [462, 76] on div "Actualizar" at bounding box center [473, 81] width 52 height 16
click at [462, 76] on div "Actualizar" at bounding box center [472, 81] width 62 height 16
click at [462, 76] on button "Actualizar" at bounding box center [472, 81] width 62 height 16
click at [462, 76] on div "Actualizar" at bounding box center [472, 81] width 62 height 16
click at [462, 76] on button "Actualizar" at bounding box center [473, 81] width 52 height 16
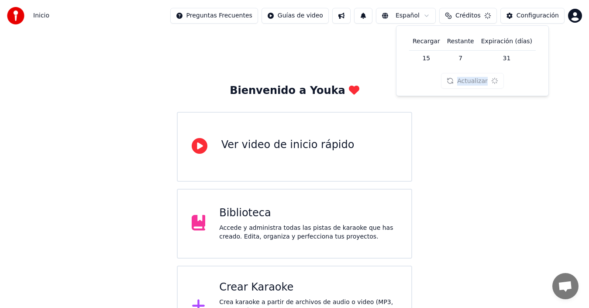
click at [462, 76] on div "Actualizar" at bounding box center [472, 81] width 62 height 16
click at [462, 76] on button "Actualizar" at bounding box center [473, 81] width 52 height 16
click at [462, 76] on div "Actualizar" at bounding box center [472, 81] width 62 height 16
click at [462, 76] on button "Actualizar" at bounding box center [472, 81] width 62 height 16
click at [462, 76] on div "Actualizar" at bounding box center [472, 81] width 62 height 16
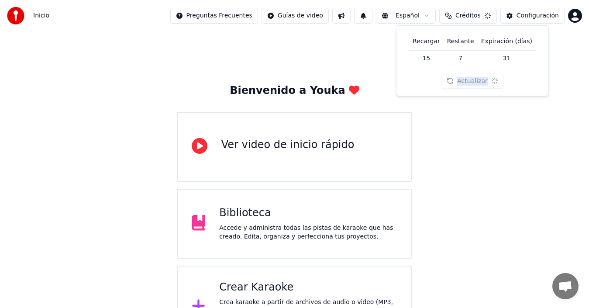
click at [462, 76] on div "Actualizar" at bounding box center [472, 81] width 62 height 16
click at [462, 76] on button "Actualizar" at bounding box center [473, 81] width 52 height 16
click at [462, 76] on div "Actualizar" at bounding box center [473, 81] width 52 height 16
click at [462, 76] on div "Actualizar" at bounding box center [472, 81] width 62 height 16
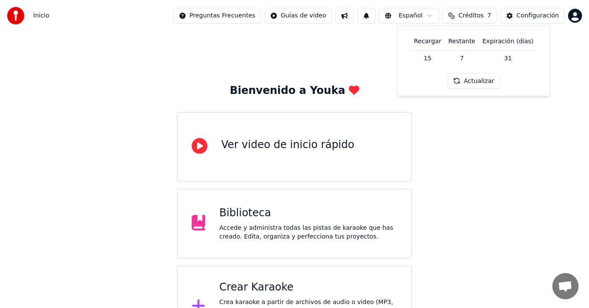
click at [462, 76] on button "Actualizar" at bounding box center [473, 81] width 52 height 16
click at [462, 76] on div "Actualizar" at bounding box center [473, 81] width 52 height 16
click at [462, 76] on div "Actualizar" at bounding box center [472, 81] width 62 height 16
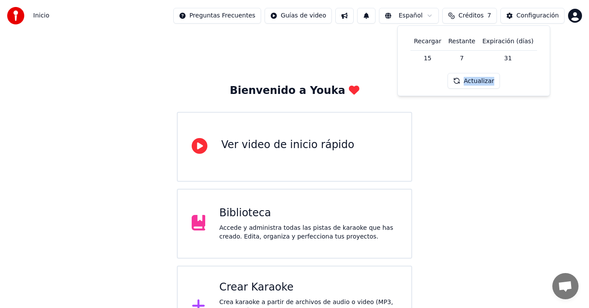
click at [462, 76] on button "Actualizar" at bounding box center [473, 81] width 52 height 16
click at [462, 76] on div "Actualizar" at bounding box center [472, 81] width 62 height 16
click at [462, 76] on button "Actualizar" at bounding box center [472, 81] width 62 height 16
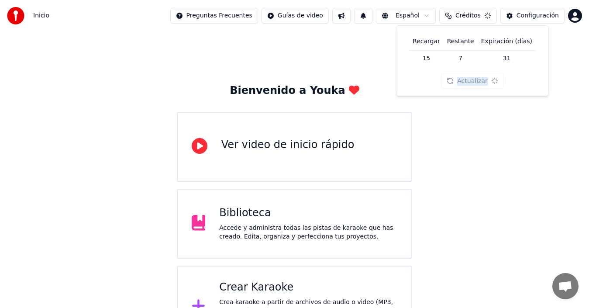
click at [462, 76] on div "Actualizar" at bounding box center [472, 81] width 62 height 16
click at [462, 76] on button "Actualizar" at bounding box center [473, 81] width 52 height 16
click at [462, 76] on div "Actualizar" at bounding box center [473, 81] width 52 height 16
click at [433, 57] on td "15" at bounding box center [427, 58] width 34 height 16
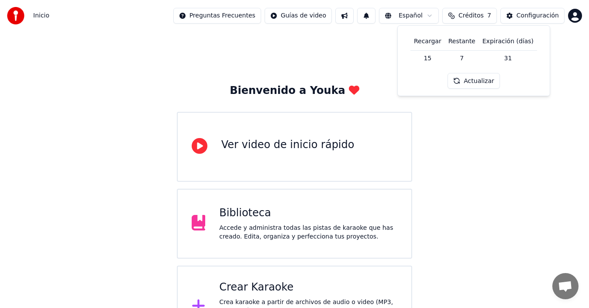
click at [439, 57] on td "15" at bounding box center [427, 58] width 34 height 16
click at [466, 78] on button "Actualizar" at bounding box center [473, 81] width 52 height 16
click at [466, 78] on div "Actualizar" at bounding box center [472, 81] width 62 height 16
click at [466, 78] on button "Actualizar" at bounding box center [473, 81] width 52 height 16
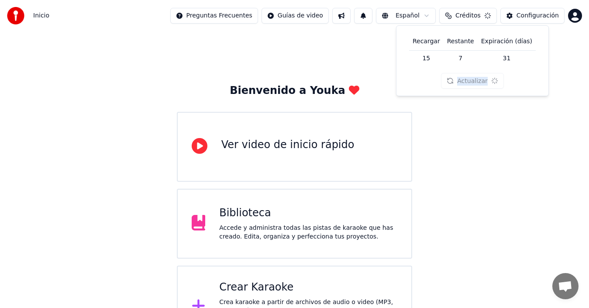
click at [466, 78] on div "Actualizar" at bounding box center [472, 81] width 62 height 16
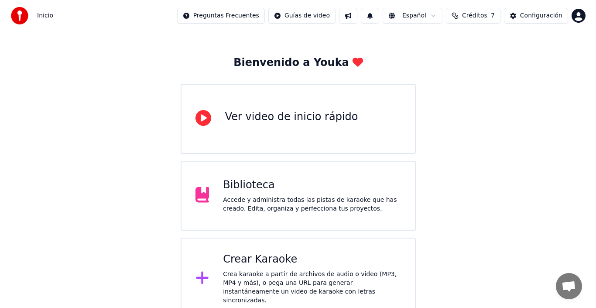
scroll to position [31, 0]
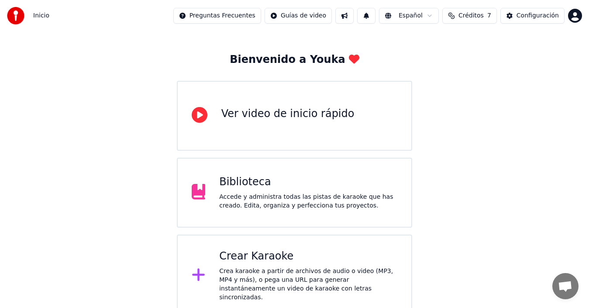
click at [295, 278] on div "Crea karaoke a partir de archivos de audio o video (MP3, MP4 y más), o pega una…" at bounding box center [308, 284] width 178 height 35
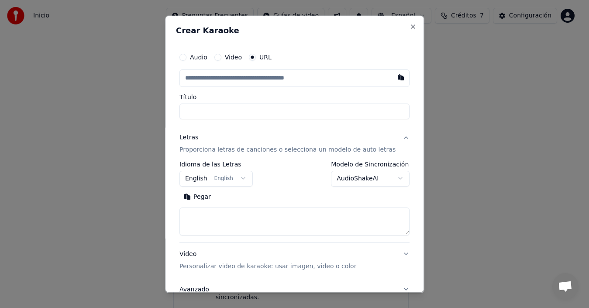
click at [295, 278] on body "**********" at bounding box center [290, 142] width 581 height 347
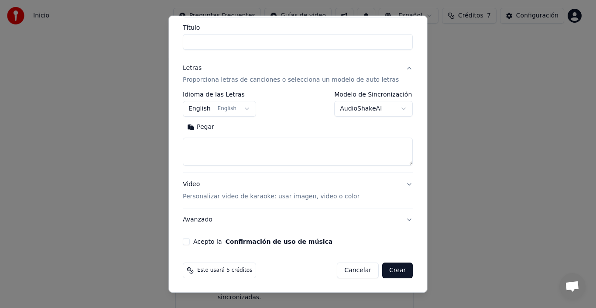
scroll to position [0, 0]
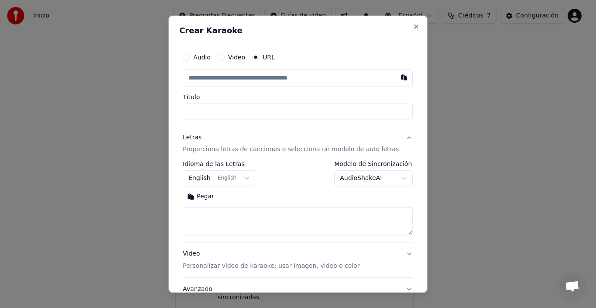
click at [274, 69] on input "text" at bounding box center [298, 77] width 230 height 17
paste input "**********"
type input "**********"
click at [274, 115] on input "Título" at bounding box center [298, 111] width 230 height 16
click at [305, 79] on input "text" at bounding box center [298, 77] width 230 height 17
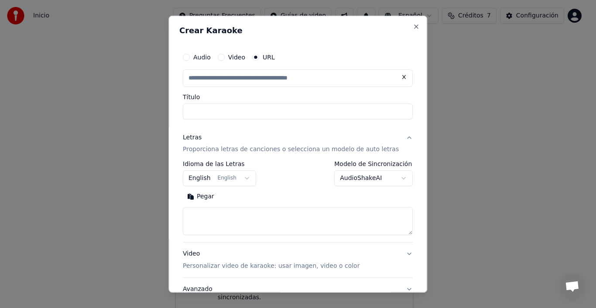
paste input "**********"
type input "**********"
click at [247, 178] on body "**********" at bounding box center [294, 142] width 589 height 347
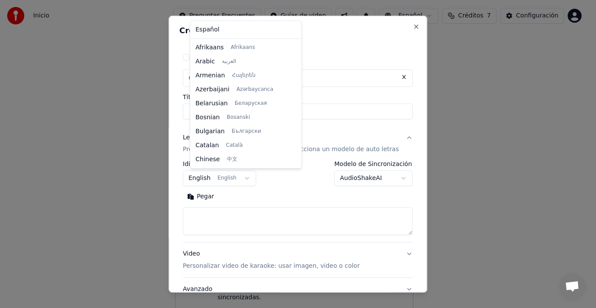
scroll to position [70, 0]
select select "**"
type input "**********"
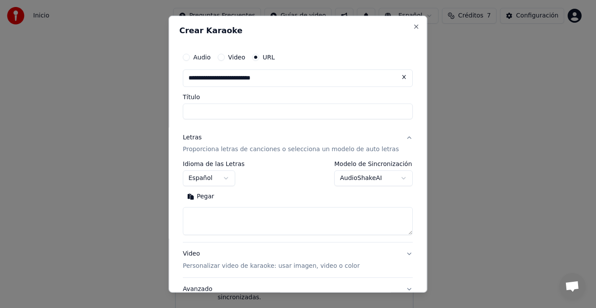
click at [358, 217] on textarea at bounding box center [298, 221] width 230 height 28
paste textarea "**********"
type textarea "**********"
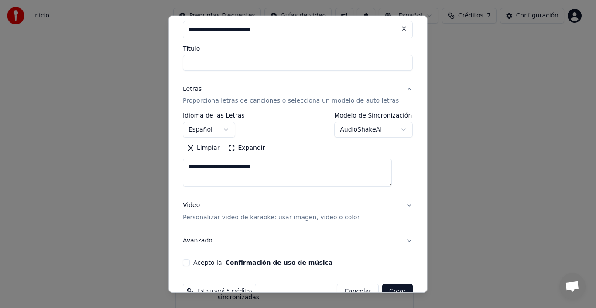
scroll to position [69, 0]
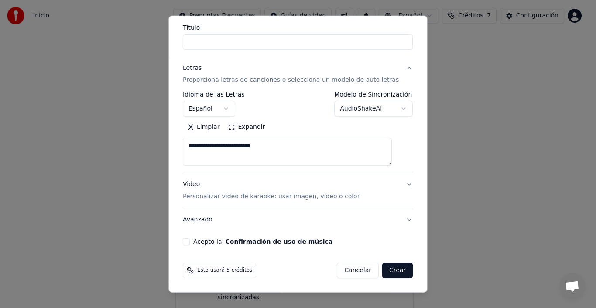
click at [190, 240] on button "Acepto la Confirmación de uso de música" at bounding box center [186, 241] width 7 height 7
click at [394, 183] on button "Video Personalizar video de karaoke: usar imagen, video o color" at bounding box center [298, 190] width 230 height 35
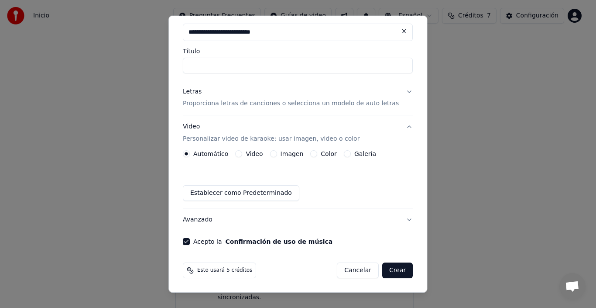
scroll to position [46, 0]
click at [235, 188] on button "Establecer como Predeterminado" at bounding box center [241, 193] width 116 height 16
click at [384, 268] on button "Crear" at bounding box center [397, 270] width 31 height 16
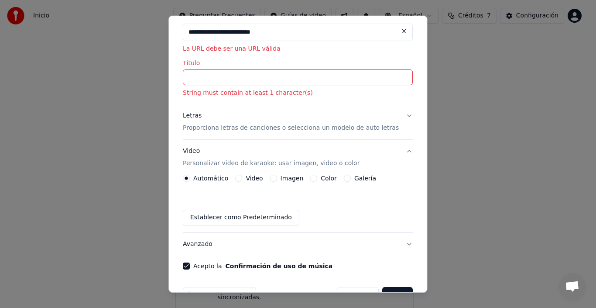
click at [308, 77] on input "Título" at bounding box center [298, 77] width 230 height 16
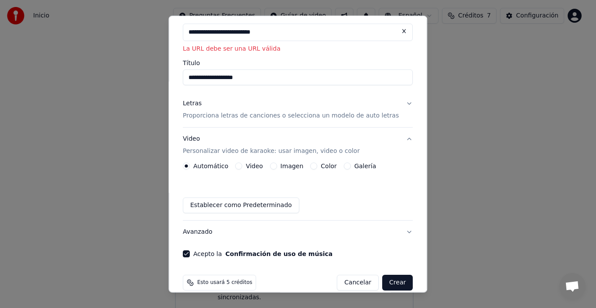
click at [282, 83] on input "**********" at bounding box center [298, 77] width 230 height 16
click at [198, 82] on input "**********" at bounding box center [298, 77] width 230 height 16
click at [210, 79] on input "**********" at bounding box center [298, 77] width 230 height 16
click at [228, 77] on input "**********" at bounding box center [298, 77] width 230 height 16
click at [242, 79] on input "**********" at bounding box center [298, 77] width 230 height 16
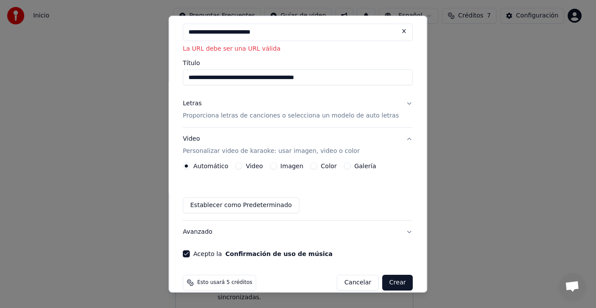
click at [252, 77] on input "**********" at bounding box center [298, 77] width 230 height 16
click at [301, 78] on input "**********" at bounding box center [298, 77] width 230 height 16
type input "**********"
click at [392, 287] on button "Crear" at bounding box center [397, 282] width 31 height 16
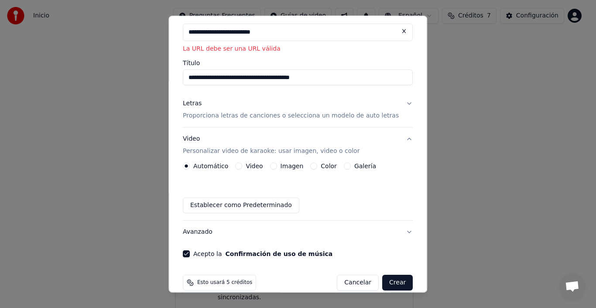
click at [390, 285] on button "Crear" at bounding box center [397, 282] width 31 height 16
click at [388, 284] on button "Crear" at bounding box center [397, 282] width 31 height 16
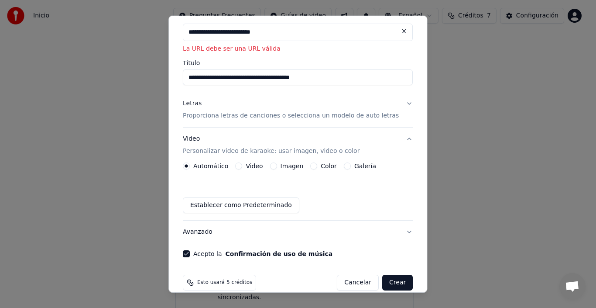
click at [388, 284] on button "Crear" at bounding box center [397, 282] width 31 height 16
click at [297, 30] on input "**********" at bounding box center [298, 31] width 230 height 17
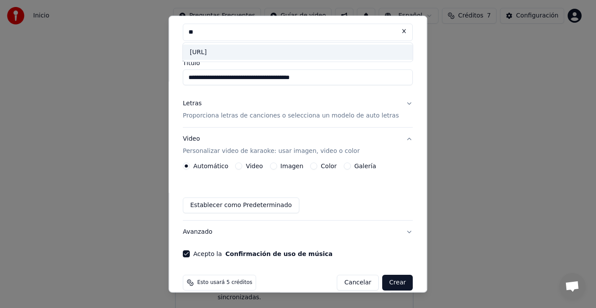
type input "*"
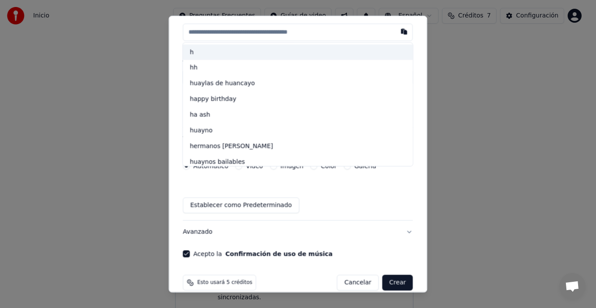
paste input "**********"
type input "*"
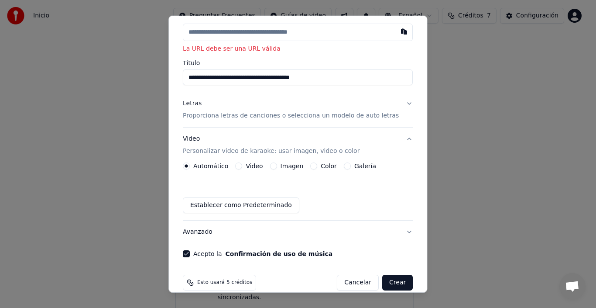
paste input "**********"
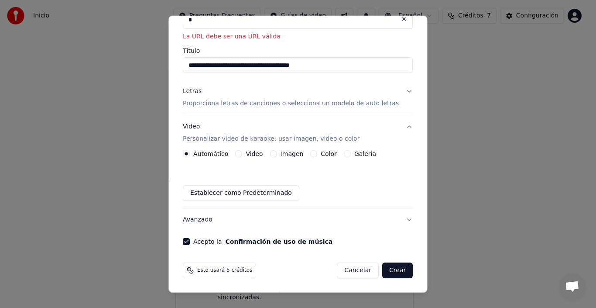
click at [395, 124] on button "Video Personalizar video de karaoke: usar imagen, video o color" at bounding box center [298, 132] width 230 height 35
type input "**********"
click at [395, 124] on div "**********" at bounding box center [297, 117] width 237 height 262
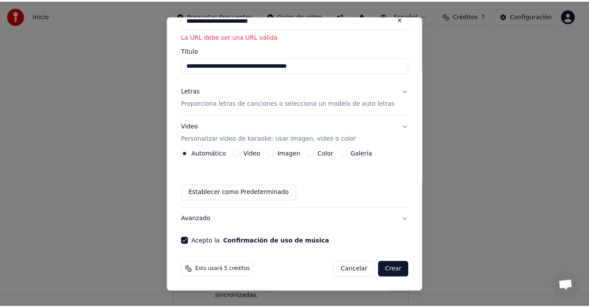
scroll to position [0, 0]
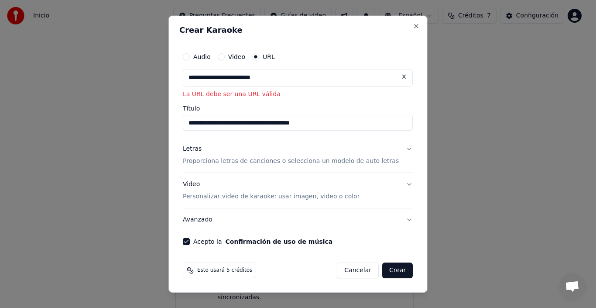
click at [382, 266] on button "Crear" at bounding box center [397, 270] width 31 height 16
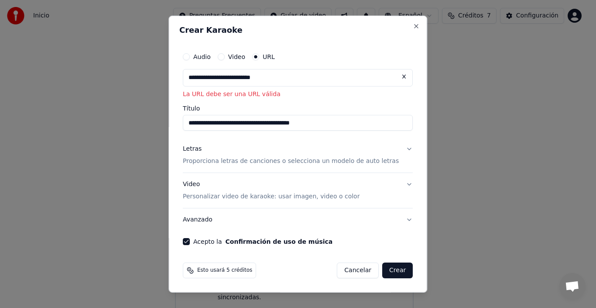
click at [382, 266] on button "Crear" at bounding box center [397, 270] width 31 height 16
click at [413, 29] on button "Close" at bounding box center [416, 25] width 7 height 7
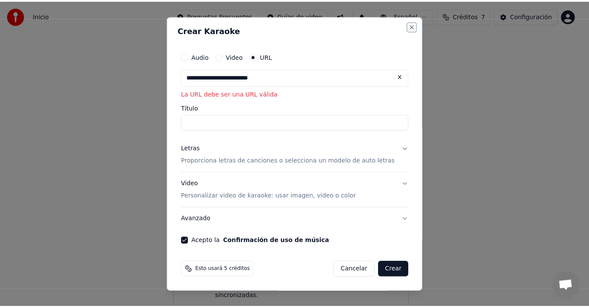
scroll to position [0, 0]
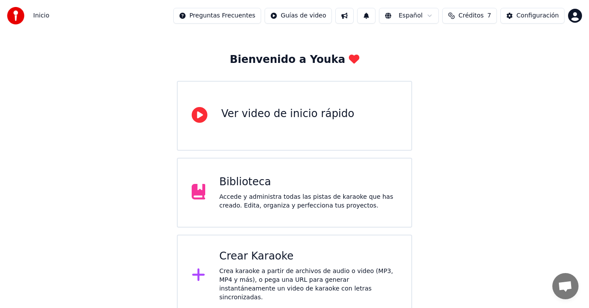
click at [288, 127] on div "Ver video de inicio rápido" at bounding box center [295, 116] width 236 height 70
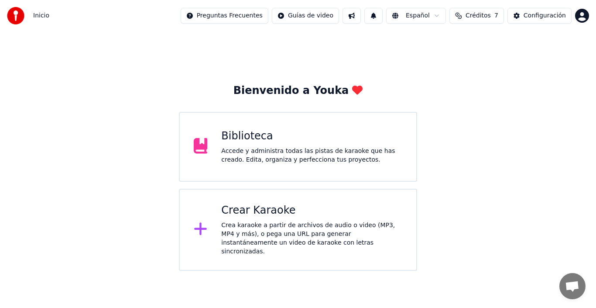
click at [289, 212] on div "Crear Karaoke" at bounding box center [311, 210] width 181 height 14
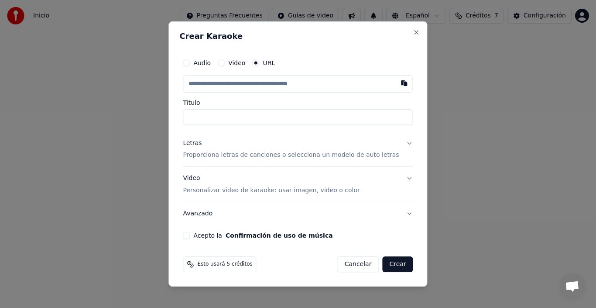
click at [284, 80] on input "text" at bounding box center [298, 83] width 230 height 17
click at [396, 84] on button "button" at bounding box center [404, 83] width 17 height 16
type input "**********"
click at [304, 87] on input "**********" at bounding box center [298, 83] width 230 height 17
click at [320, 155] on p "Proporciona letras de canciones o selecciona un modelo de auto letras" at bounding box center [291, 155] width 216 height 9
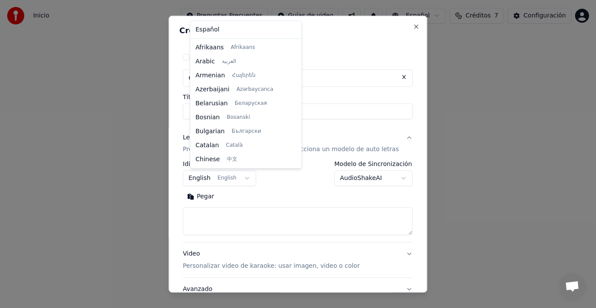
click at [250, 175] on body "**********" at bounding box center [298, 135] width 596 height 270
select select "**"
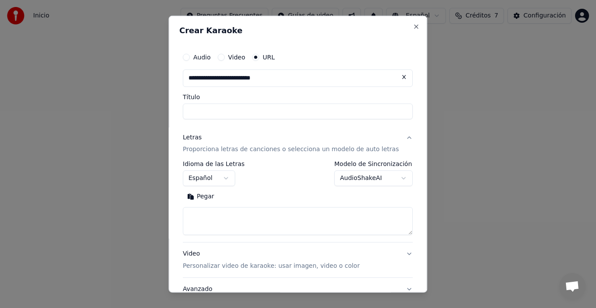
click at [374, 231] on textarea at bounding box center [298, 221] width 230 height 28
paste textarea "**********"
type textarea "**********"
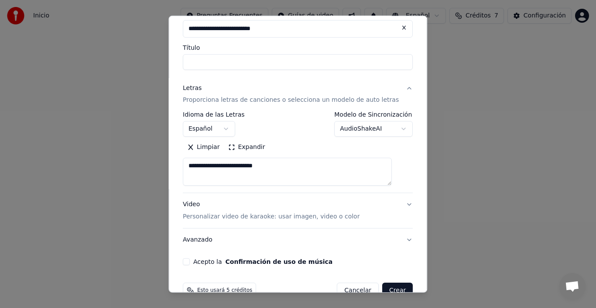
scroll to position [54, 0]
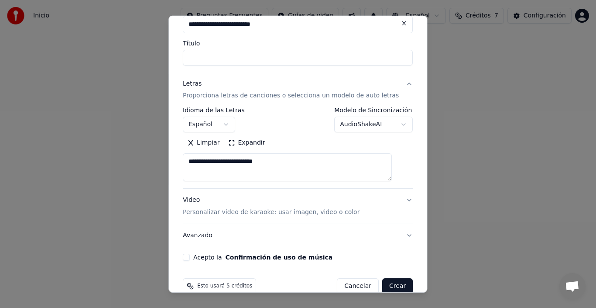
click at [190, 259] on button "Acepto la Confirmación de uso de música" at bounding box center [186, 256] width 7 height 7
click at [386, 283] on button "Crear" at bounding box center [397, 286] width 31 height 16
select select "**"
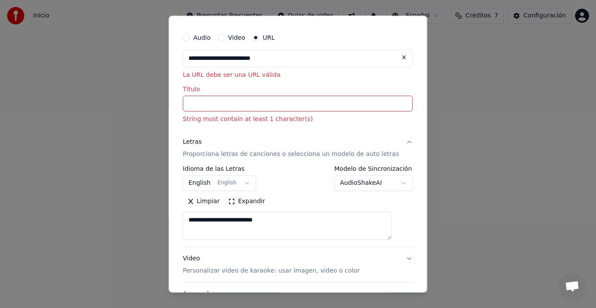
scroll to position [0, 0]
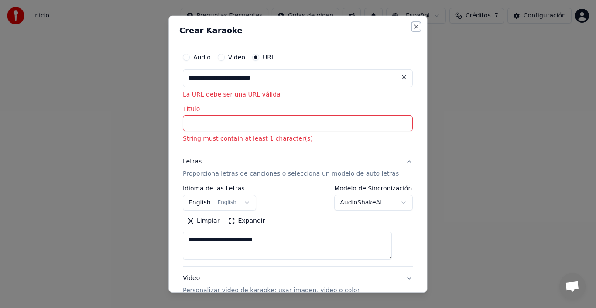
click at [413, 30] on button "Close" at bounding box center [416, 26] width 7 height 7
select select
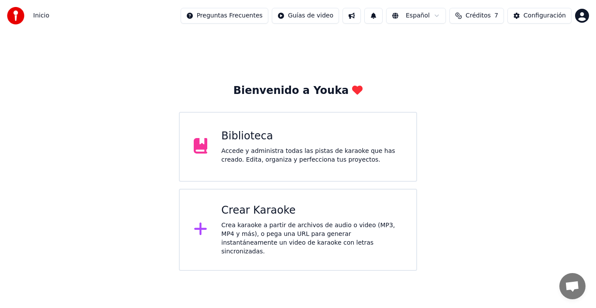
click at [268, 175] on div "Biblioteca Accede y administra todas las pistas de karaoke que has creado. Edit…" at bounding box center [298, 147] width 238 height 70
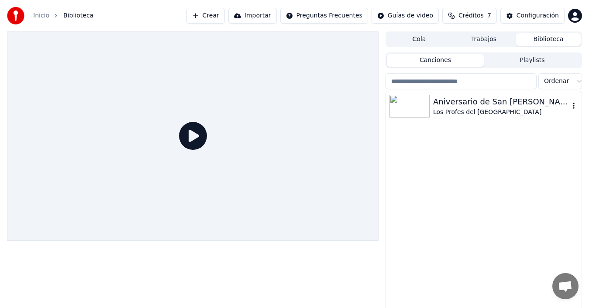
click at [428, 113] on img at bounding box center [409, 106] width 40 height 23
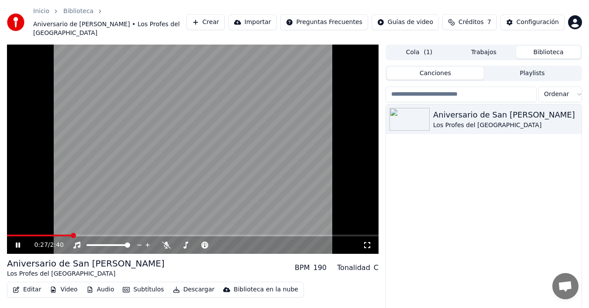
click at [17, 242] on icon at bounding box center [18, 244] width 4 height 5
click at [68, 283] on button "Video" at bounding box center [63, 289] width 34 height 12
click at [25, 284] on button "Editar" at bounding box center [26, 289] width 35 height 12
click at [30, 283] on button "Editar" at bounding box center [26, 289] width 35 height 12
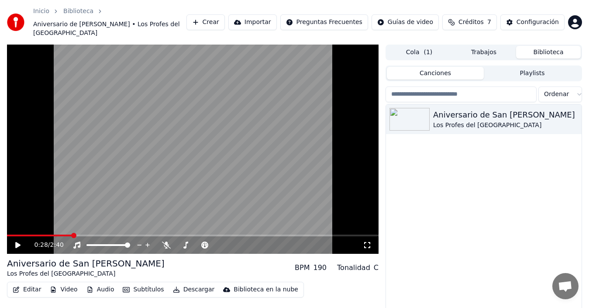
click at [30, 283] on button "Editar" at bounding box center [26, 289] width 35 height 12
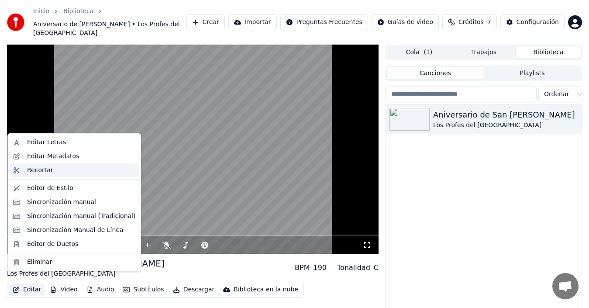
click at [43, 175] on div "Recortar" at bounding box center [74, 170] width 129 height 14
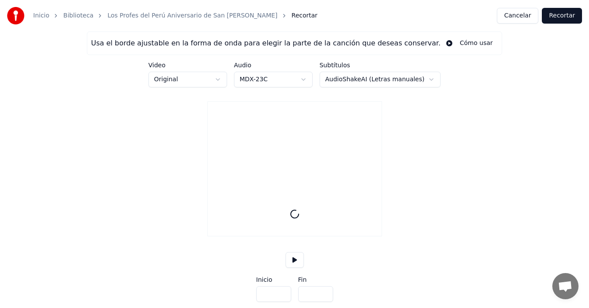
type input "*****"
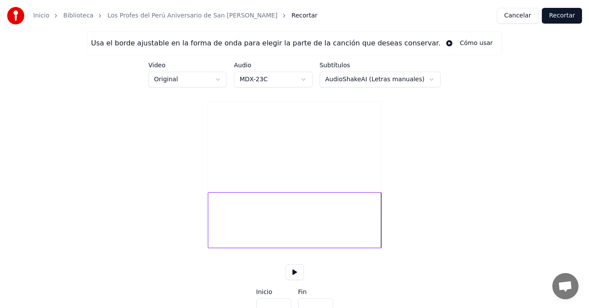
click at [214, 248] on div at bounding box center [295, 220] width 174 height 56
click at [236, 248] on div at bounding box center [295, 220] width 174 height 56
click at [233, 248] on div at bounding box center [295, 220] width 174 height 56
click at [229, 248] on div at bounding box center [295, 220] width 174 height 56
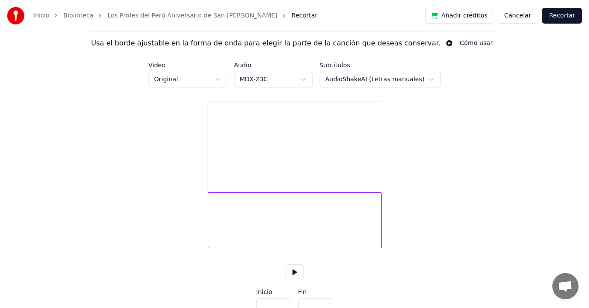
click at [211, 248] on div at bounding box center [295, 220] width 174 height 56
click at [204, 266] on div "Usa el borde ajustable en la forma de onda para elegir la parte de la canción q…" at bounding box center [294, 181] width 589 height 300
click at [224, 248] on div at bounding box center [295, 220] width 174 height 56
click at [229, 248] on div at bounding box center [295, 220] width 174 height 56
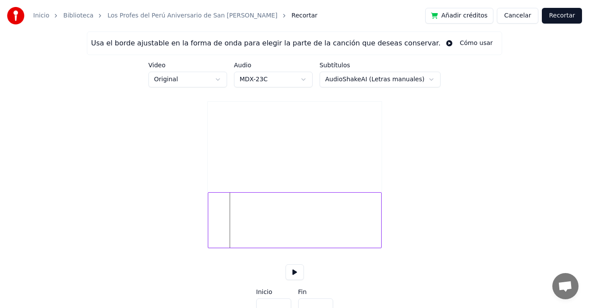
click at [228, 248] on div at bounding box center [295, 220] width 174 height 56
click at [226, 248] on div at bounding box center [295, 220] width 174 height 56
click at [225, 248] on div at bounding box center [295, 220] width 174 height 56
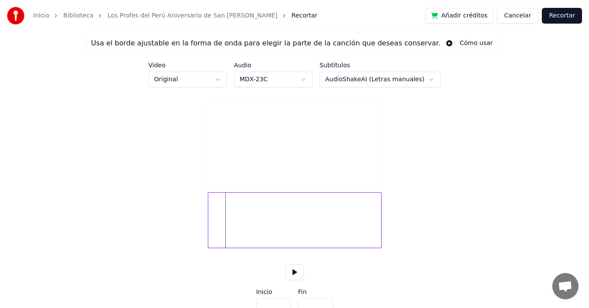
click at [223, 248] on div at bounding box center [295, 220] width 174 height 56
click at [222, 248] on div at bounding box center [295, 220] width 174 height 56
click at [219, 248] on div at bounding box center [295, 220] width 174 height 56
click at [223, 248] on div at bounding box center [295, 220] width 174 height 56
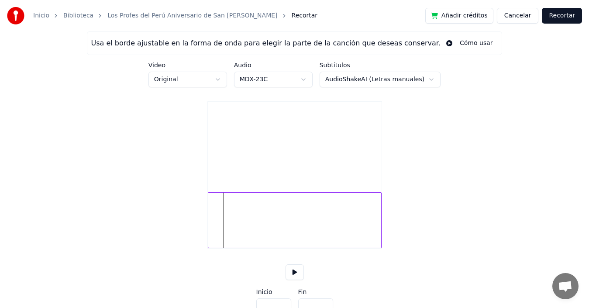
click at [513, 13] on button "Cancelar" at bounding box center [517, 16] width 42 height 16
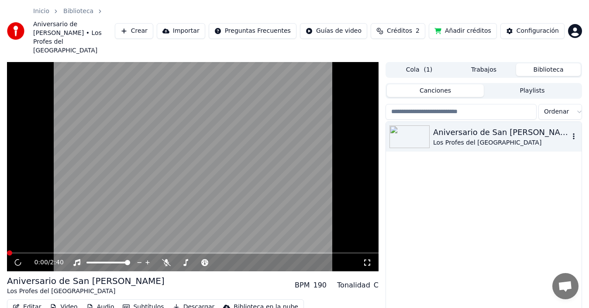
click at [461, 126] on div "Aniversario de San [PERSON_NAME]" at bounding box center [501, 132] width 136 height 12
click at [29, 301] on button "Editar" at bounding box center [26, 307] width 35 height 12
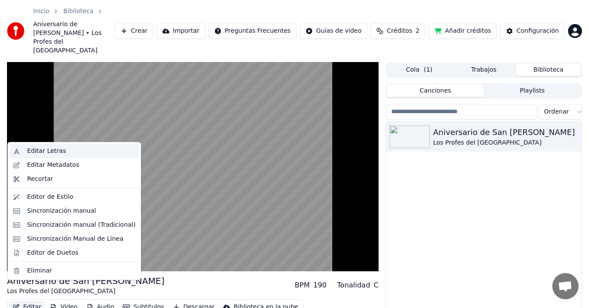
click at [65, 150] on div "Editar Letras" at bounding box center [81, 151] width 108 height 9
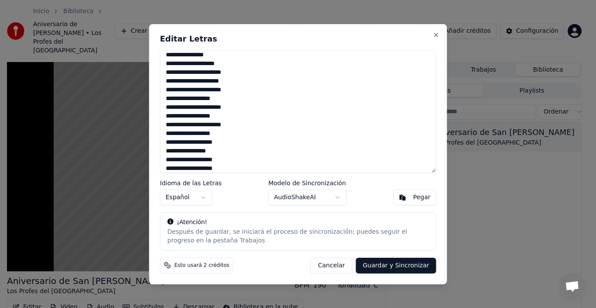
drag, startPoint x: 220, startPoint y: 131, endPoint x: 224, endPoint y: 188, distance: 57.3
click at [224, 188] on div "**********" at bounding box center [298, 154] width 298 height 260
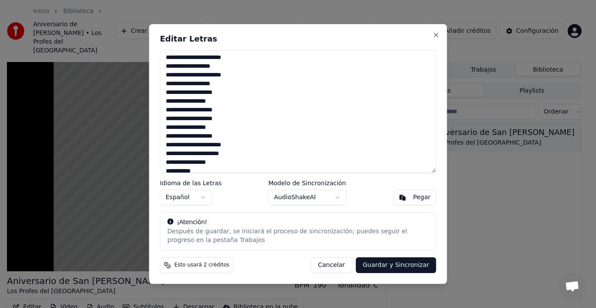
click at [226, 168] on textarea "**********" at bounding box center [298, 111] width 276 height 123
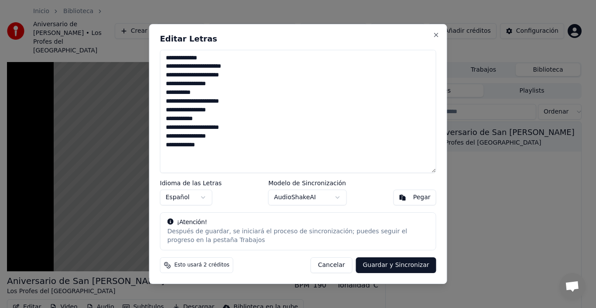
scroll to position [0, 0]
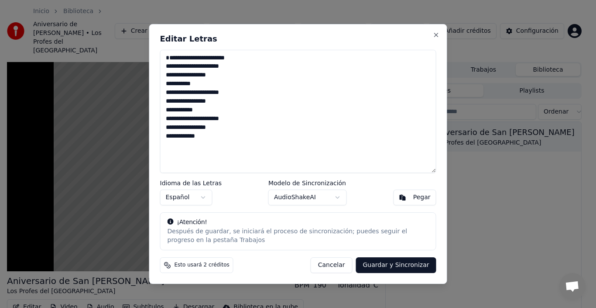
click at [217, 147] on textarea "**********" at bounding box center [298, 111] width 276 height 123
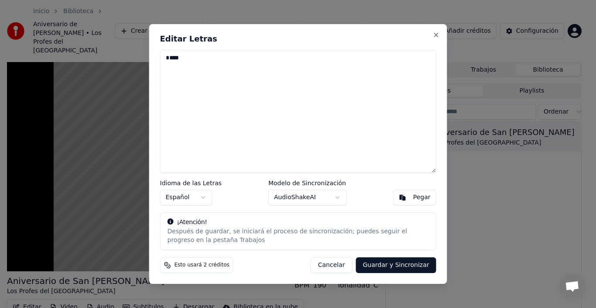
type textarea "*"
click at [218, 133] on textarea at bounding box center [298, 111] width 276 height 123
click at [232, 121] on textarea at bounding box center [298, 111] width 276 height 123
click at [391, 265] on button "Guardar y Sincronizar" at bounding box center [396, 265] width 80 height 16
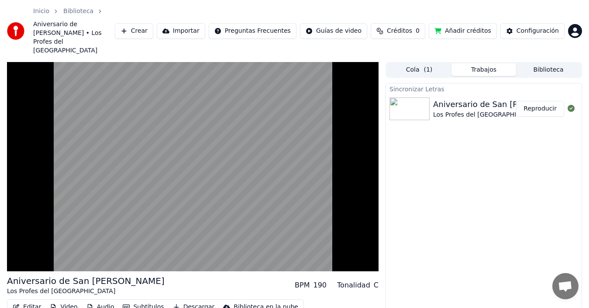
click at [426, 65] on span "( 1 )" at bounding box center [427, 69] width 9 height 9
click at [475, 63] on button "Trabajos" at bounding box center [483, 69] width 65 height 13
click at [31, 301] on button "Editar" at bounding box center [26, 307] width 35 height 12
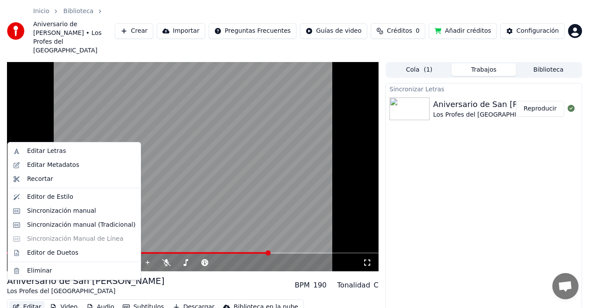
click at [281, 114] on video at bounding box center [192, 166] width 371 height 209
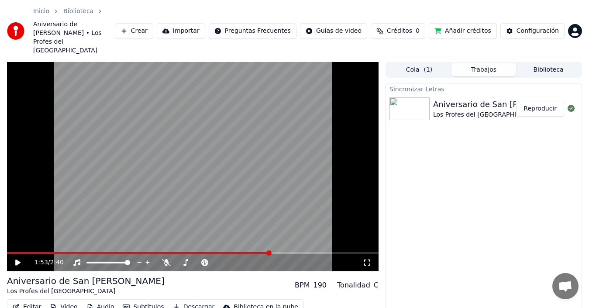
click at [354, 253] on div "1:53 / 2:40" at bounding box center [192, 261] width 371 height 17
click at [25, 301] on button "Editar" at bounding box center [26, 307] width 35 height 12
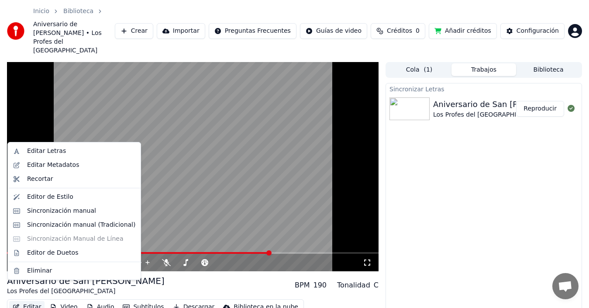
click at [25, 301] on button "Editar" at bounding box center [26, 307] width 35 height 12
click at [67, 149] on div "Editar Letras" at bounding box center [81, 151] width 108 height 9
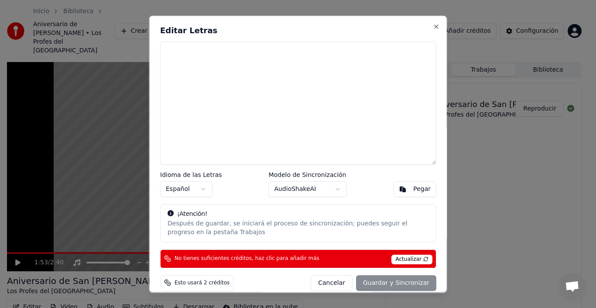
click at [401, 257] on span "Actualizar" at bounding box center [411, 259] width 41 height 10
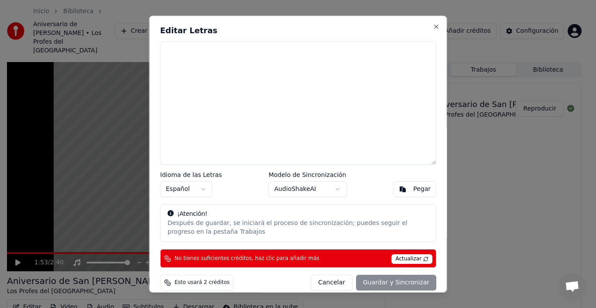
click at [397, 257] on span "Actualizar" at bounding box center [411, 259] width 41 height 10
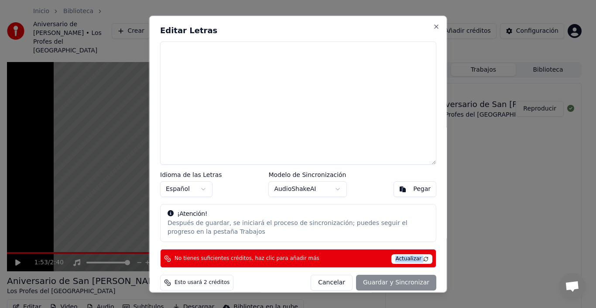
click at [397, 257] on span "Actualizar" at bounding box center [411, 259] width 41 height 10
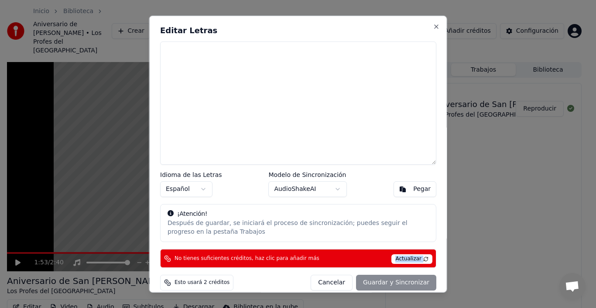
click at [397, 257] on span "Actualizar" at bounding box center [411, 259] width 41 height 10
click at [387, 283] on div "Cancelar Guardar y Sincronizar" at bounding box center [374, 282] width 126 height 16
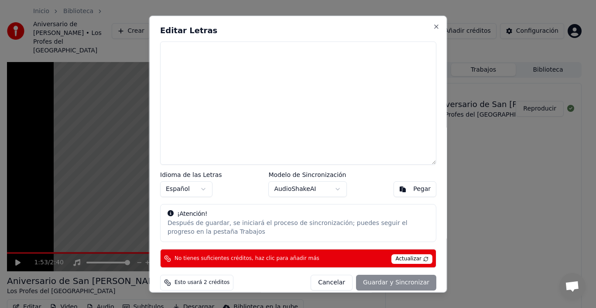
click at [387, 283] on div "Cancelar Guardar y Sincronizar" at bounding box center [374, 282] width 126 height 16
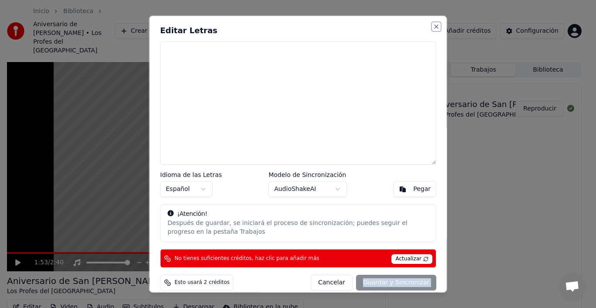
click at [433, 27] on button "Close" at bounding box center [436, 26] width 7 height 7
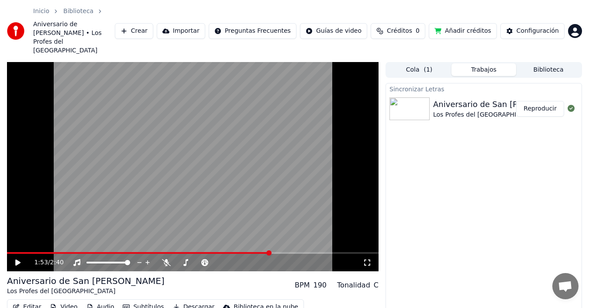
click at [392, 23] on button "Créditos 0" at bounding box center [397, 31] width 55 height 16
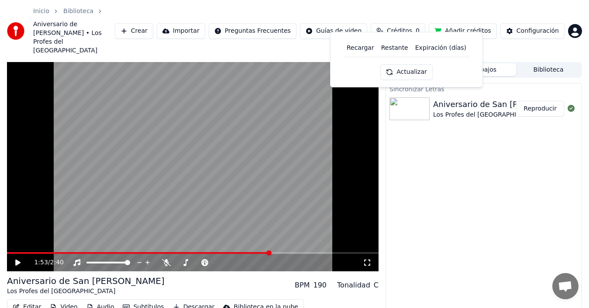
click at [405, 69] on button "Actualizar" at bounding box center [406, 72] width 52 height 16
click at [405, 69] on div "Actualizar" at bounding box center [404, 72] width 62 height 16
click at [405, 69] on button "Actualizar" at bounding box center [404, 72] width 62 height 16
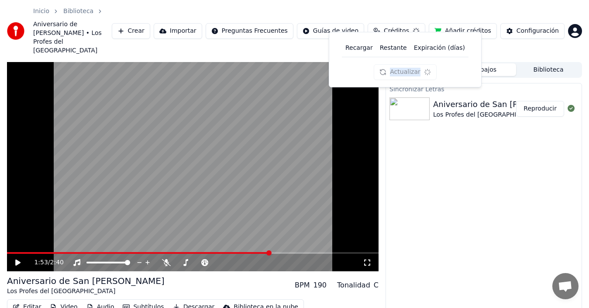
click at [405, 69] on div "Actualizar" at bounding box center [404, 72] width 62 height 16
click at [405, 69] on button "Actualizar" at bounding box center [404, 72] width 62 height 16
click at [405, 69] on div "Actualizar" at bounding box center [404, 72] width 62 height 16
click at [405, 69] on button "Actualizar" at bounding box center [406, 72] width 52 height 16
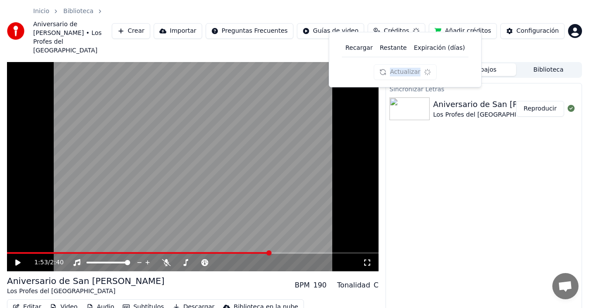
click at [405, 69] on div "Actualizar" at bounding box center [404, 72] width 62 height 16
click at [405, 69] on button "Actualizar" at bounding box center [406, 72] width 52 height 16
click at [405, 69] on div "Actualizar" at bounding box center [406, 72] width 52 height 16
click at [405, 69] on div "Actualizar" at bounding box center [404, 72] width 62 height 16
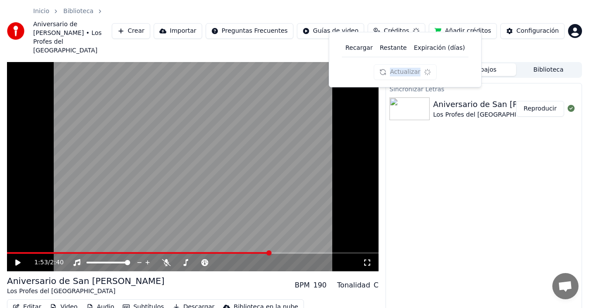
click at [405, 69] on button "Actualizar" at bounding box center [404, 72] width 62 height 16
click at [405, 69] on div "Actualizar" at bounding box center [406, 72] width 52 height 16
click at [405, 69] on div "Actualizar" at bounding box center [404, 72] width 62 height 16
click at [405, 69] on button "Actualizar" at bounding box center [406, 72] width 52 height 16
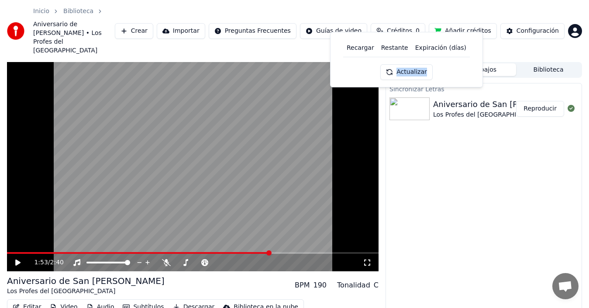
click at [405, 69] on div "Actualizar" at bounding box center [406, 72] width 52 height 16
click at [405, 69] on div "Actualizar" at bounding box center [404, 72] width 62 height 16
click at [405, 69] on button "Actualizar" at bounding box center [406, 72] width 52 height 16
click at [405, 69] on div "Actualizar" at bounding box center [406, 72] width 52 height 16
click at [405, 69] on div "Actualizar" at bounding box center [404, 72] width 62 height 16
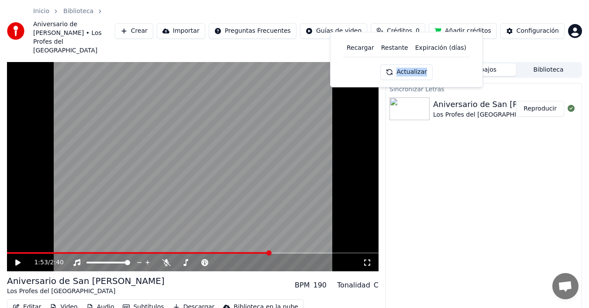
click at [405, 69] on button "Actualizar" at bounding box center [406, 72] width 52 height 16
click at [405, 69] on div "Actualizar" at bounding box center [404, 72] width 62 height 16
click at [405, 69] on div "Actualizar" at bounding box center [406, 72] width 52 height 16
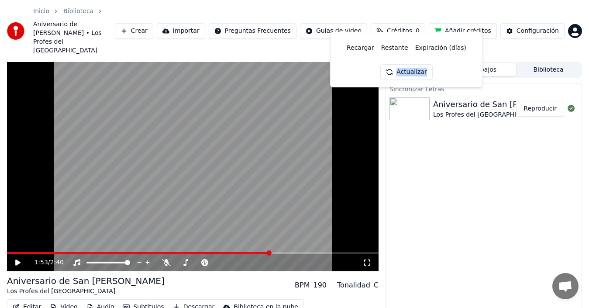
click at [405, 69] on button "Actualizar" at bounding box center [406, 72] width 52 height 16
click at [405, 69] on div "Actualizar" at bounding box center [404, 72] width 62 height 16
click at [405, 69] on button "Actualizar" at bounding box center [404, 72] width 62 height 16
click at [405, 69] on div "Actualizar" at bounding box center [404, 72] width 62 height 16
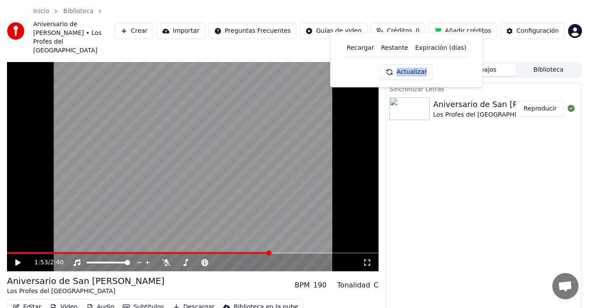
click at [405, 69] on button "Actualizar" at bounding box center [406, 72] width 52 height 16
click at [405, 69] on div "Actualizar" at bounding box center [406, 72] width 52 height 16
click at [405, 69] on div "Actualizar" at bounding box center [404, 72] width 62 height 16
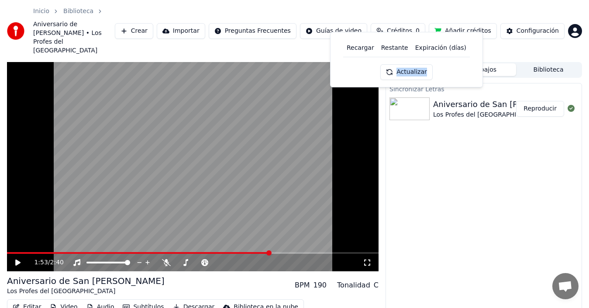
click at [405, 69] on button "Actualizar" at bounding box center [406, 72] width 52 height 16
click at [405, 69] on div "Actualizar" at bounding box center [404, 72] width 62 height 16
click at [405, 69] on button "Actualizar" at bounding box center [406, 72] width 52 height 16
click at [405, 69] on div "Actualizar" at bounding box center [406, 72] width 52 height 16
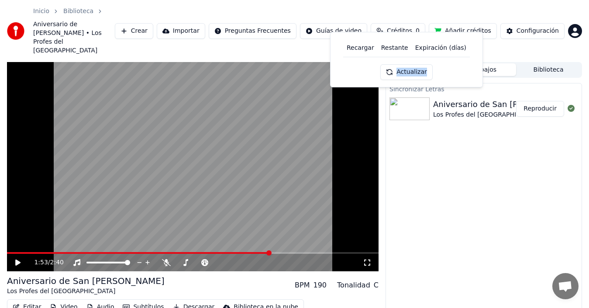
click at [405, 69] on button "Actualizar" at bounding box center [406, 72] width 52 height 16
click at [405, 69] on div "Actualizar" at bounding box center [404, 72] width 62 height 16
click at [405, 69] on button "Actualizar" at bounding box center [404, 72] width 62 height 16
click at [405, 69] on div "Actualizar" at bounding box center [406, 72] width 52 height 16
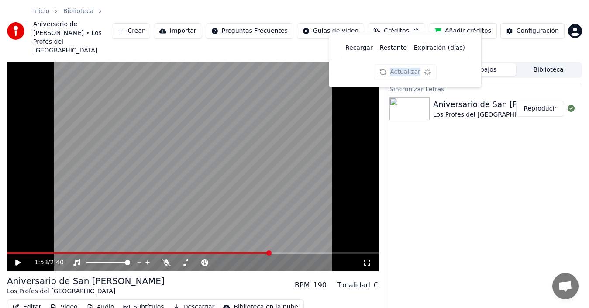
click at [405, 69] on div "Actualizar" at bounding box center [404, 72] width 62 height 16
click at [405, 69] on div "Actualizar" at bounding box center [406, 72] width 52 height 16
click at [405, 69] on button "Actualizar" at bounding box center [406, 72] width 52 height 16
click at [405, 69] on div "Actualizar" at bounding box center [406, 72] width 52 height 16
click at [405, 69] on div "Actualizar" at bounding box center [404, 72] width 62 height 16
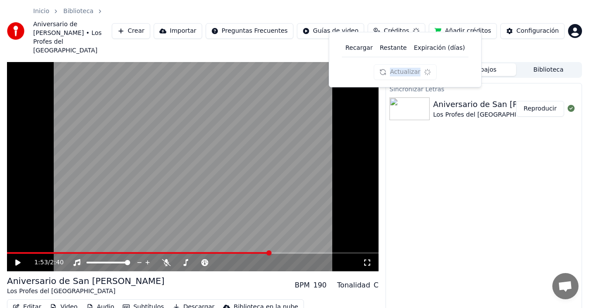
click at [405, 69] on div "Actualizar" at bounding box center [404, 72] width 62 height 16
click at [405, 69] on button "Actualizar" at bounding box center [406, 72] width 52 height 16
click at [405, 69] on div "Actualizar" at bounding box center [404, 72] width 62 height 16
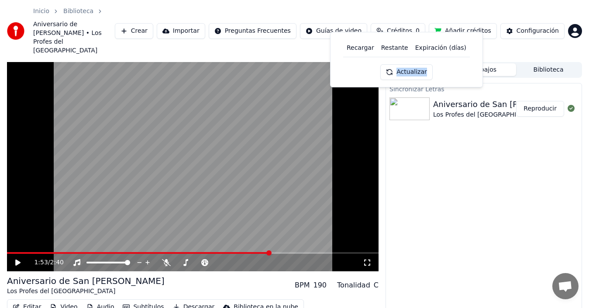
click at [405, 69] on button "Actualizar" at bounding box center [406, 72] width 52 height 16
click at [405, 69] on div "Actualizar" at bounding box center [406, 72] width 62 height 16
click at [405, 69] on div "Actualizar" at bounding box center [404, 72] width 62 height 16
click at [405, 69] on button "Actualizar" at bounding box center [406, 72] width 52 height 16
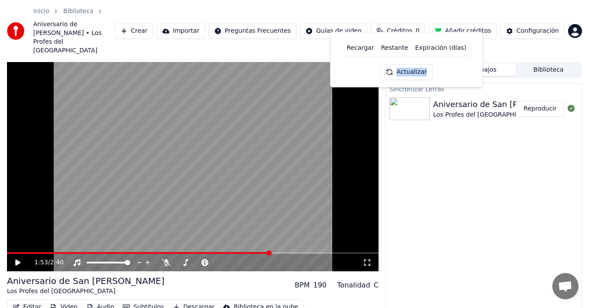
click at [405, 69] on div "Actualizar" at bounding box center [406, 72] width 52 height 16
click at [405, 69] on div "Actualizar" at bounding box center [404, 72] width 62 height 16
click at [405, 69] on div "Actualizar" at bounding box center [406, 72] width 52 height 16
click at [405, 69] on button "Actualizar" at bounding box center [406, 72] width 52 height 16
click at [405, 69] on div "Actualizar" at bounding box center [404, 72] width 62 height 16
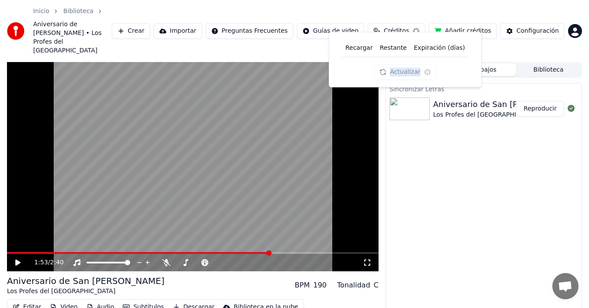
click at [405, 69] on div "Actualizar" at bounding box center [404, 72] width 62 height 16
click at [405, 69] on button "Actualizar" at bounding box center [406, 72] width 52 height 16
click at [405, 69] on div "Actualizar" at bounding box center [404, 72] width 62 height 16
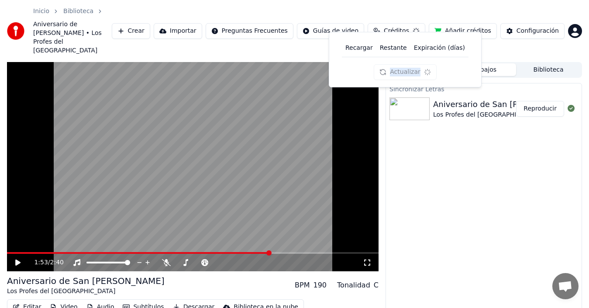
click at [405, 69] on div "Actualizar" at bounding box center [404, 72] width 62 height 16
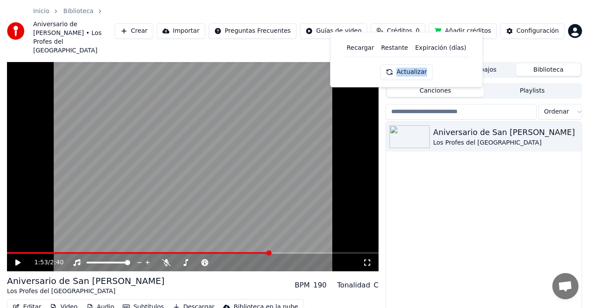
click at [556, 63] on button "Biblioteca" at bounding box center [548, 69] width 65 height 13
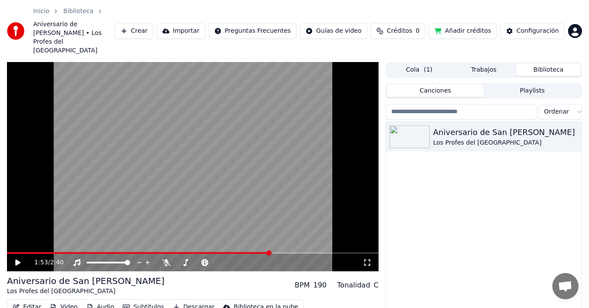
click at [556, 63] on button "Biblioteca" at bounding box center [548, 69] width 65 height 13
click at [496, 62] on div "Cola ( 1 ) Trabajos Biblioteca" at bounding box center [483, 70] width 196 height 16
click at [500, 138] on div "Los Profes del [GEOGRAPHIC_DATA]" at bounding box center [501, 142] width 136 height 9
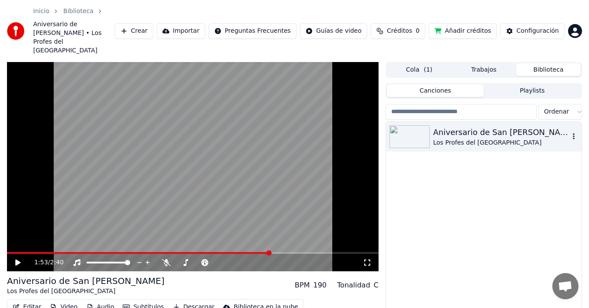
click at [500, 138] on div "Los Profes del [GEOGRAPHIC_DATA]" at bounding box center [501, 142] width 136 height 9
click at [425, 125] on img at bounding box center [409, 136] width 40 height 23
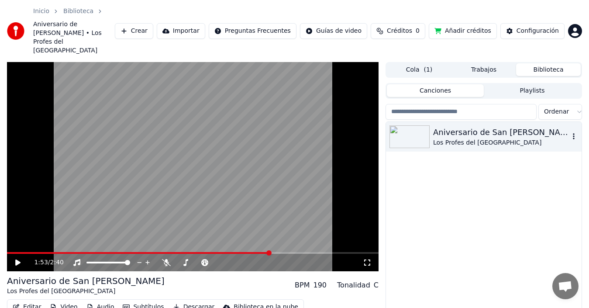
click at [425, 125] on img at bounding box center [409, 136] width 40 height 23
click at [574, 133] on icon "button" at bounding box center [573, 136] width 9 height 7
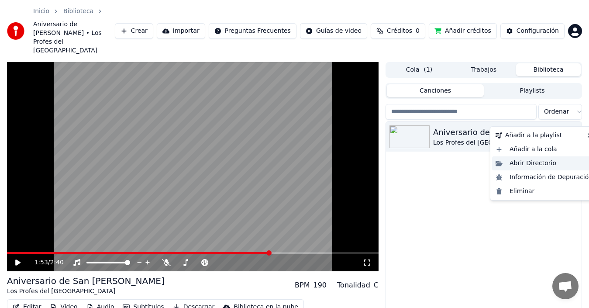
click at [538, 157] on div "Abrir Directorio" at bounding box center [544, 163] width 104 height 14
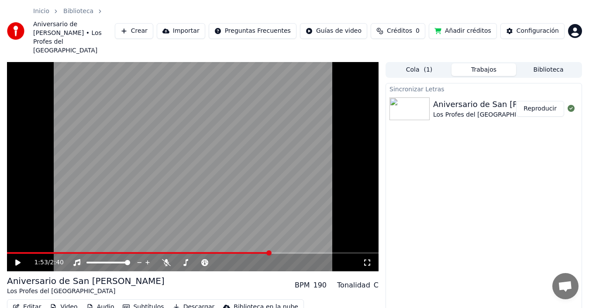
click at [494, 63] on button "Trabajos" at bounding box center [483, 69] width 65 height 13
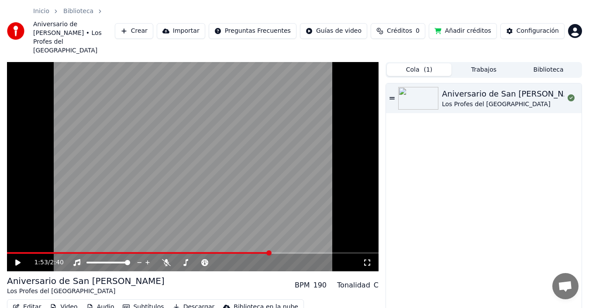
click at [422, 63] on button "Cola ( 1 )" at bounding box center [419, 69] width 65 height 13
click at [470, 100] on div "Los Profes del [GEOGRAPHIC_DATA]" at bounding box center [513, 104] width 142 height 9
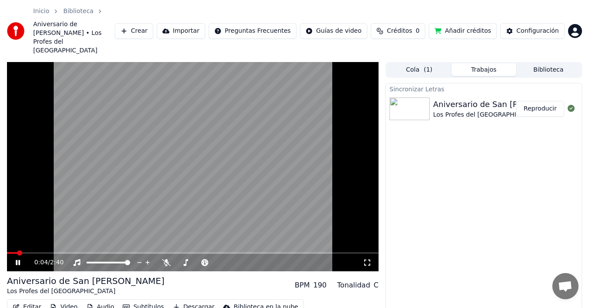
click at [462, 63] on button "Trabajos" at bounding box center [483, 69] width 65 height 13
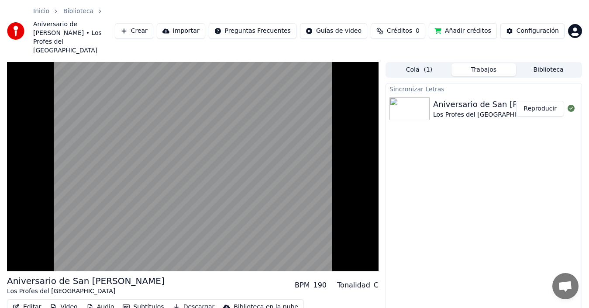
click at [425, 65] on span "( 1 )" at bounding box center [427, 69] width 9 height 9
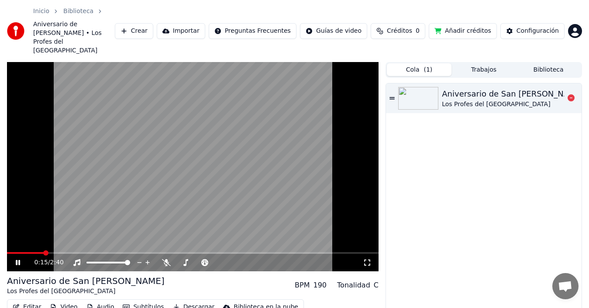
click at [393, 97] on icon at bounding box center [391, 98] width 5 height 2
click at [420, 87] on img at bounding box center [418, 98] width 40 height 23
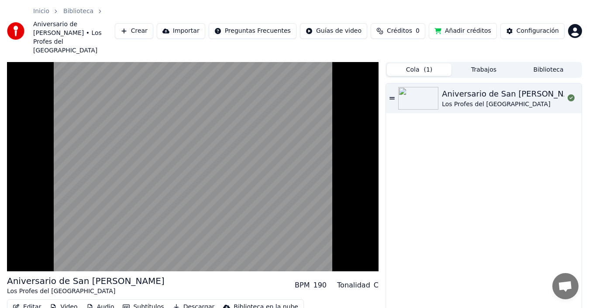
click at [496, 63] on button "Trabajos" at bounding box center [483, 69] width 65 height 13
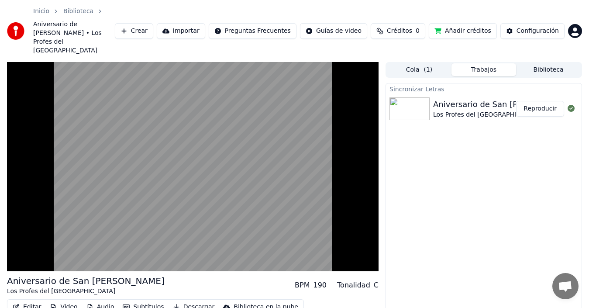
click at [400, 63] on button "Cola ( 1 )" at bounding box center [419, 69] width 65 height 13
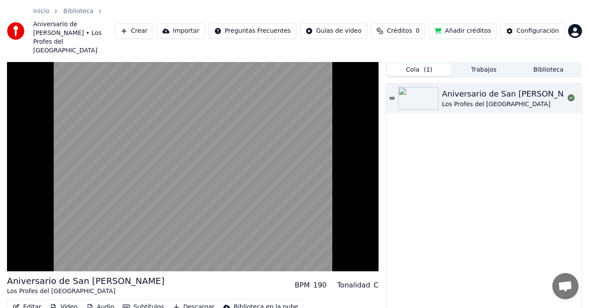
click at [479, 63] on button "Trabajos" at bounding box center [483, 69] width 65 height 13
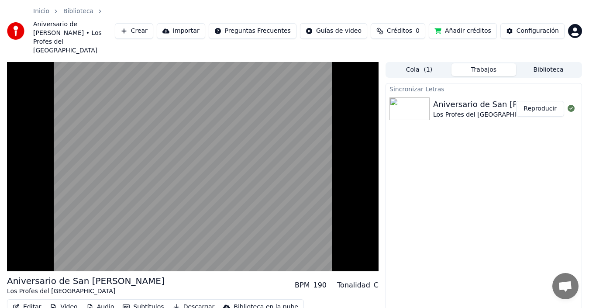
click at [476, 118] on div "Sincronizar Letras Aniversario de San [PERSON_NAME] Los Profes del [GEOGRAPHIC_…" at bounding box center [483, 213] width 196 height 261
click at [465, 102] on div "Aniversario de San [PERSON_NAME] Los Profes del Perú Reproducir" at bounding box center [483, 109] width 195 height 30
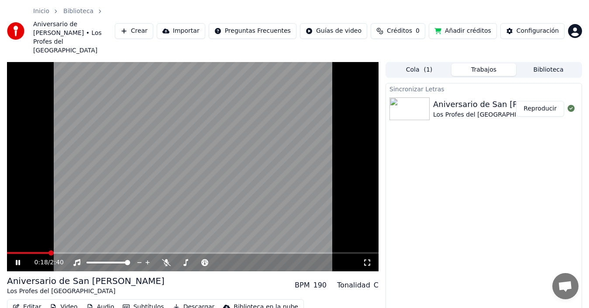
click at [538, 101] on button "Reproducir" at bounding box center [540, 109] width 48 height 16
click at [186, 259] on icon at bounding box center [185, 262] width 5 height 7
click at [206, 224] on video at bounding box center [192, 166] width 371 height 209
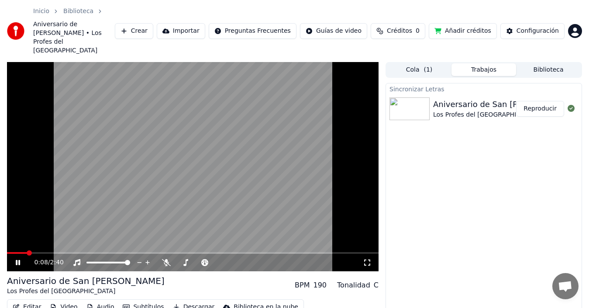
click at [26, 301] on button "Editar" at bounding box center [26, 307] width 35 height 12
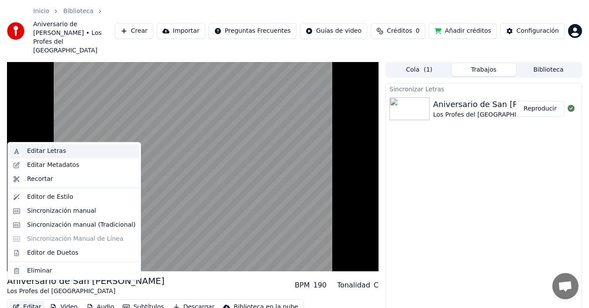
click at [42, 153] on div "Editar Letras" at bounding box center [46, 151] width 39 height 9
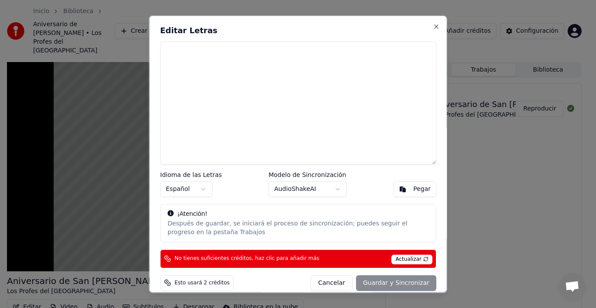
click at [246, 120] on textarea at bounding box center [298, 102] width 276 height 123
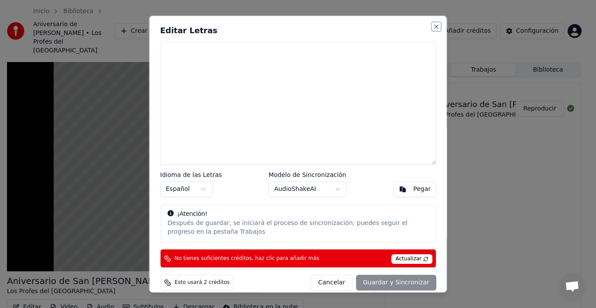
click at [433, 27] on button "Close" at bounding box center [436, 26] width 7 height 7
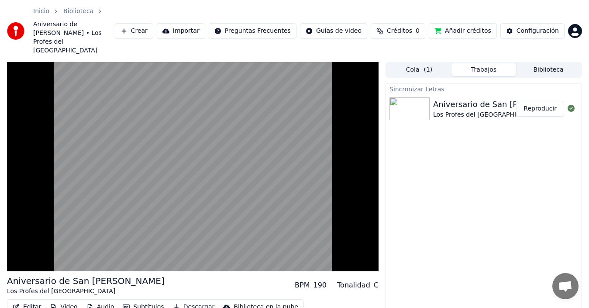
click at [425, 27] on button "Créditos 0" at bounding box center [397, 31] width 55 height 16
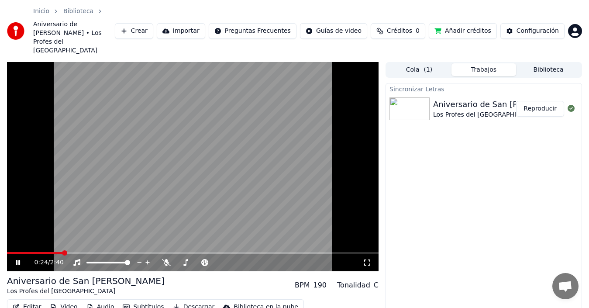
click at [202, 197] on video at bounding box center [192, 166] width 371 height 209
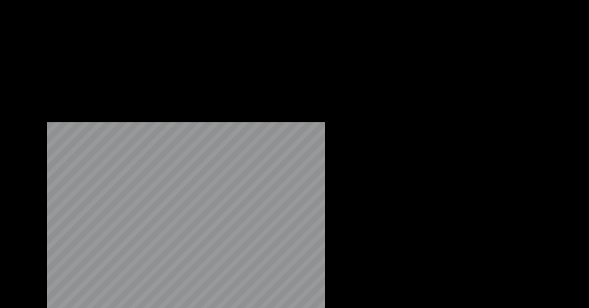
click at [62, 104] on button "Video" at bounding box center [63, 98] width 34 height 12
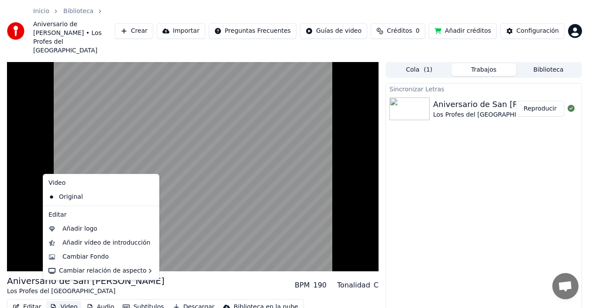
click at [69, 301] on button "Video" at bounding box center [63, 307] width 34 height 12
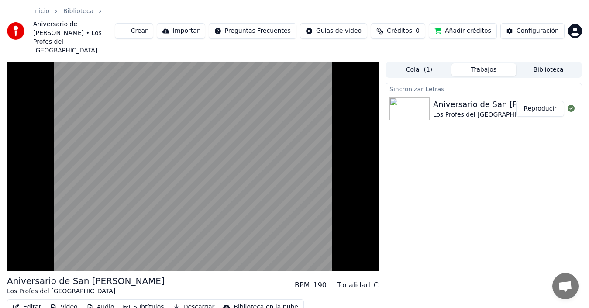
click at [69, 301] on button "Video" at bounding box center [63, 307] width 34 height 12
click at [18, 304] on icon "button" at bounding box center [16, 307] width 6 height 6
click at [19, 301] on button "Editar" at bounding box center [26, 307] width 35 height 12
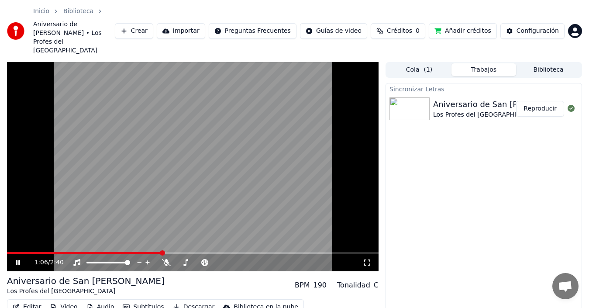
click at [445, 221] on div "Sincronizar Letras Aniversario de San [PERSON_NAME] Los Profes del [GEOGRAPHIC_…" at bounding box center [483, 213] width 196 height 261
click at [199, 183] on video at bounding box center [192, 166] width 371 height 209
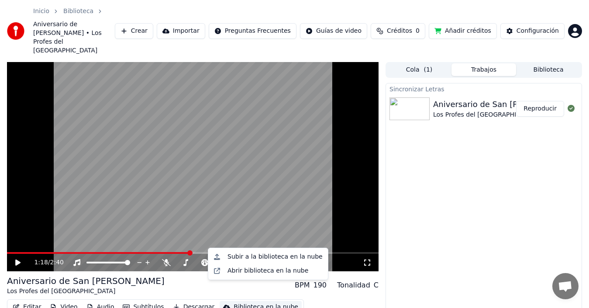
click at [251, 302] on div "Biblioteca en la nube" at bounding box center [265, 306] width 65 height 9
click at [254, 275] on div "Abrir biblioteca en la nube" at bounding box center [268, 271] width 116 height 14
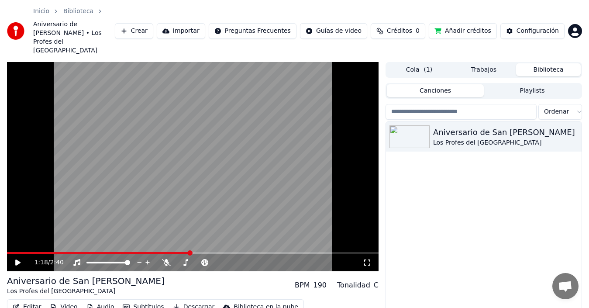
click at [561, 63] on button "Biblioteca" at bounding box center [548, 69] width 65 height 13
click at [497, 126] on div "Aniversario de San [PERSON_NAME]" at bounding box center [501, 132] width 136 height 12
click at [181, 201] on video at bounding box center [192, 166] width 371 height 209
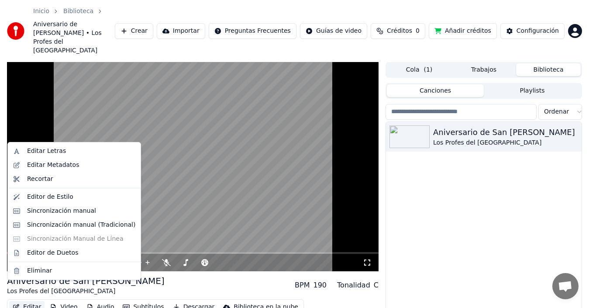
click at [31, 301] on button "Editar" at bounding box center [26, 307] width 35 height 12
click at [40, 270] on div "Eliminar" at bounding box center [39, 270] width 25 height 9
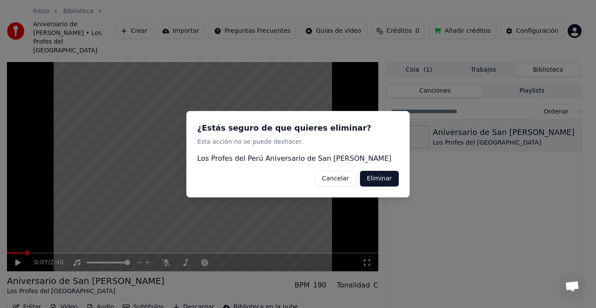
click at [326, 178] on button "Cancelar" at bounding box center [336, 178] width 42 height 16
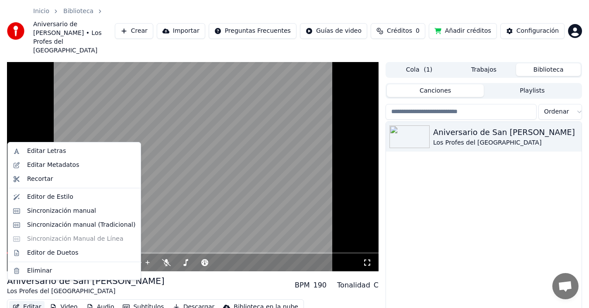
click at [19, 304] on icon "button" at bounding box center [16, 307] width 6 height 6
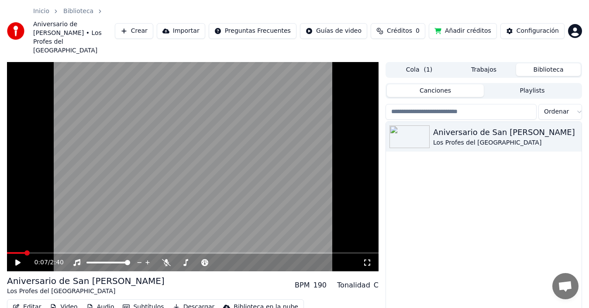
click at [161, 162] on video at bounding box center [192, 166] width 371 height 209
click at [30, 250] on span at bounding box center [32, 252] width 5 height 5
click at [21, 252] on span at bounding box center [14, 253] width 14 height 2
click at [22, 250] on span at bounding box center [24, 252] width 5 height 5
click at [16, 252] on span at bounding box center [15, 253] width 17 height 2
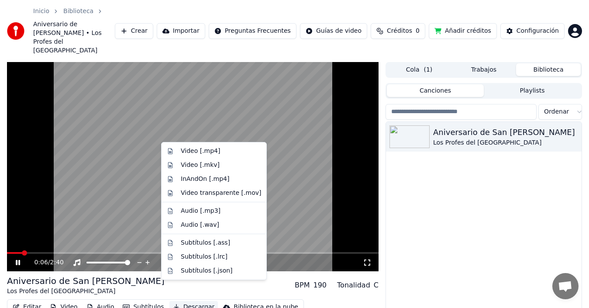
click at [188, 301] on button "Descargar" at bounding box center [193, 307] width 49 height 12
click at [217, 147] on div "Video [.mp4]" at bounding box center [221, 151] width 80 height 9
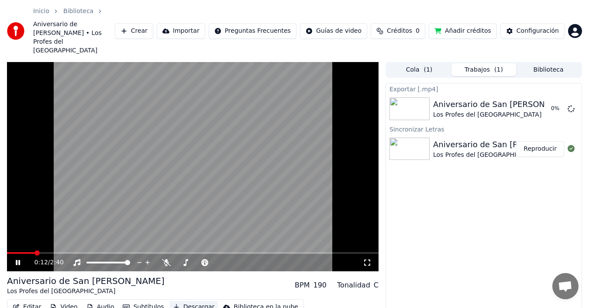
click at [217, 147] on video at bounding box center [192, 166] width 371 height 209
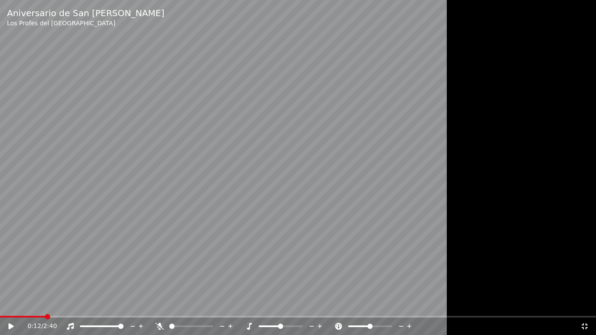
click at [582, 307] on icon at bounding box center [585, 326] width 6 height 6
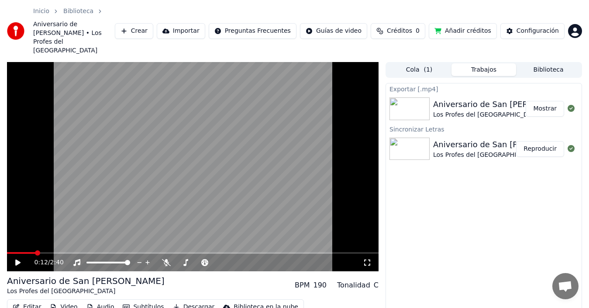
click at [541, 101] on button "Mostrar" at bounding box center [544, 109] width 38 height 16
click at [153, 26] on button "Crear" at bounding box center [134, 31] width 38 height 16
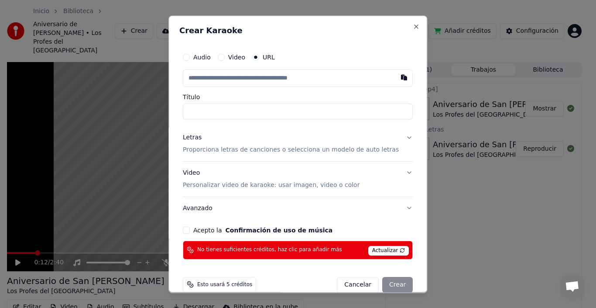
click at [239, 71] on input "text" at bounding box center [298, 77] width 230 height 17
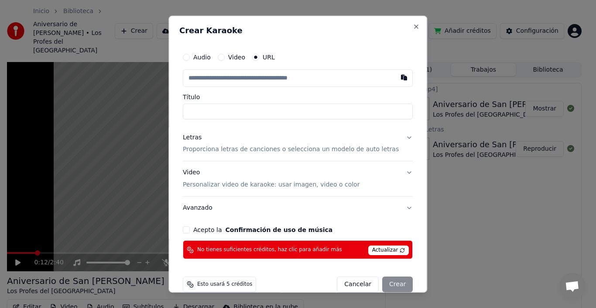
click at [231, 52] on div "Audio Video URL" at bounding box center [298, 56] width 230 height 17
click at [225, 56] on button "Video" at bounding box center [221, 56] width 7 height 7
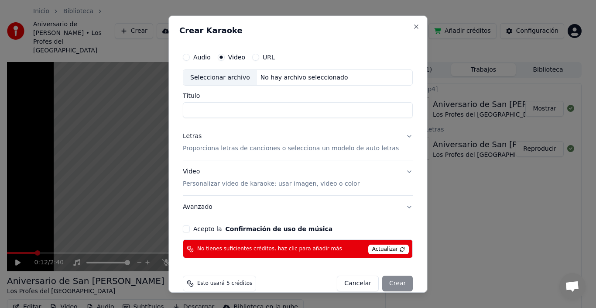
click at [363, 76] on div "Seleccionar archivo No hay archivo seleccionado" at bounding box center [298, 77] width 230 height 17
click at [229, 71] on div "Seleccionar archivo" at bounding box center [220, 77] width 74 height 16
type input "**********"
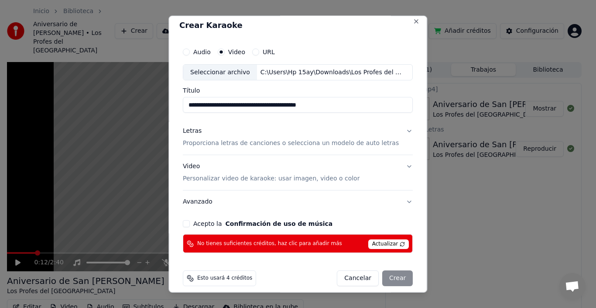
scroll to position [13, 0]
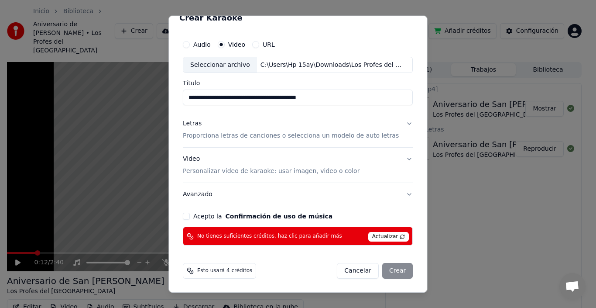
click at [190, 219] on button "Acepto la Confirmación de uso de música" at bounding box center [186, 215] width 7 height 7
click at [387, 267] on div "Cancelar Crear" at bounding box center [375, 271] width 76 height 16
click at [373, 236] on span "Actualizar" at bounding box center [388, 237] width 41 height 10
click at [224, 271] on span "Esto usará 4 créditos" at bounding box center [224, 270] width 55 height 7
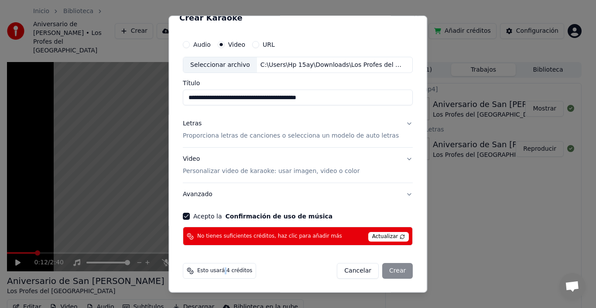
click at [224, 271] on span "Esto usará 4 créditos" at bounding box center [224, 270] width 55 height 7
click at [382, 233] on span "Actualizar" at bounding box center [388, 237] width 41 height 10
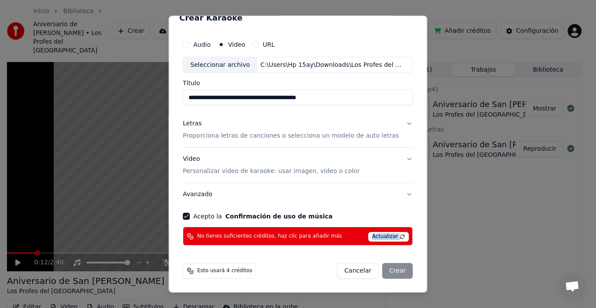
click at [382, 233] on span "Actualizar" at bounding box center [388, 237] width 41 height 10
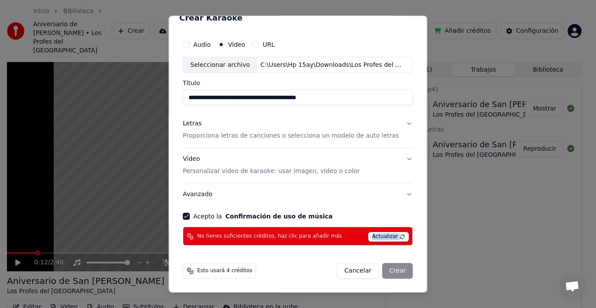
click at [382, 233] on span "Actualizar" at bounding box center [388, 237] width 41 height 10
click at [299, 228] on div "No tienes suficientes créditos, haz clic para añadir más Actualizar" at bounding box center [298, 235] width 230 height 19
click at [300, 231] on div "No tienes suficientes créditos, haz clic para añadir más Actualizar" at bounding box center [298, 235] width 230 height 19
click at [384, 234] on span "Actualizar" at bounding box center [388, 237] width 41 height 10
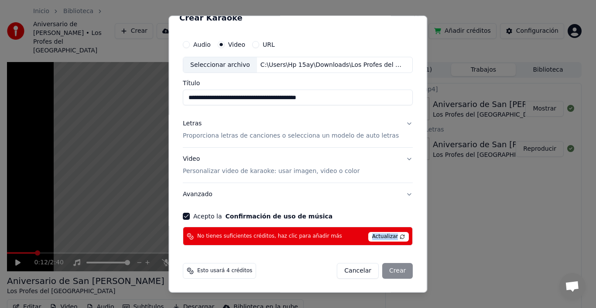
click at [384, 234] on span "Actualizar" at bounding box center [388, 237] width 41 height 10
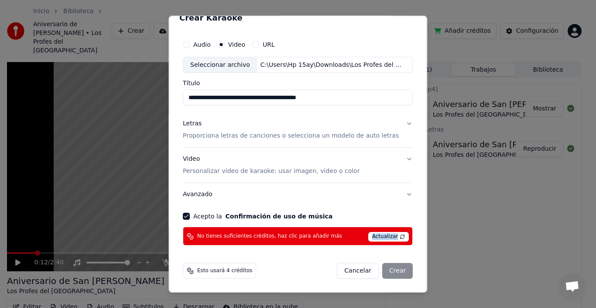
click at [384, 234] on span "Actualizar" at bounding box center [388, 237] width 41 height 10
click at [384, 233] on span "Actualizar" at bounding box center [388, 237] width 41 height 10
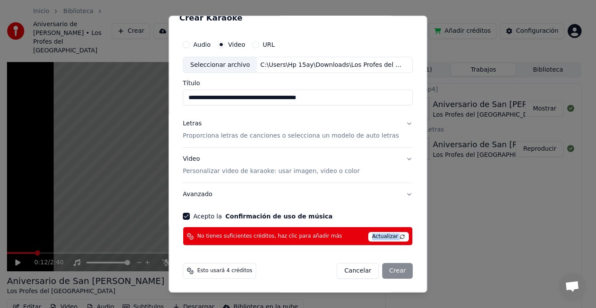
click at [384, 233] on span "Actualizar" at bounding box center [388, 237] width 41 height 10
click at [389, 233] on span "Actualizar" at bounding box center [388, 237] width 41 height 10
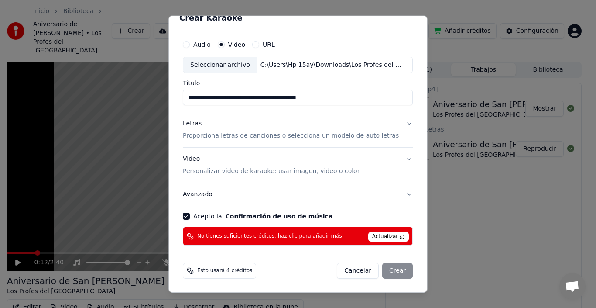
click at [389, 233] on span "Actualizar" at bounding box center [388, 237] width 41 height 10
click at [387, 265] on div "Cancelar Crear" at bounding box center [375, 271] width 76 height 16
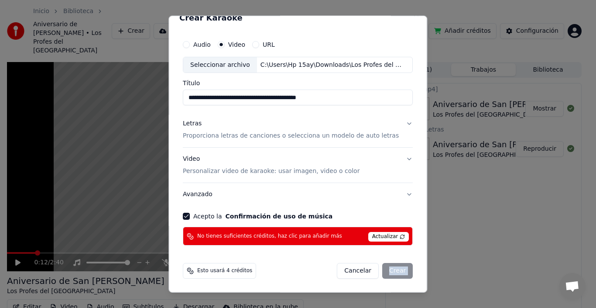
click at [387, 265] on div "Cancelar Crear" at bounding box center [375, 271] width 76 height 16
click at [387, 266] on div "Cancelar Crear" at bounding box center [375, 271] width 76 height 16
click at [316, 239] on span "No tienes suficientes créditos, haz clic para añadir más" at bounding box center [269, 236] width 145 height 7
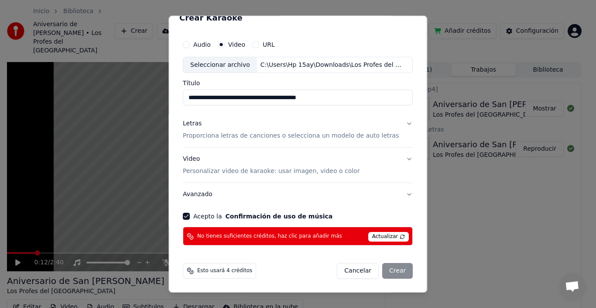
click at [379, 233] on span "Actualizar" at bounding box center [388, 237] width 41 height 10
click at [384, 233] on span "Actualizar" at bounding box center [388, 237] width 41 height 10
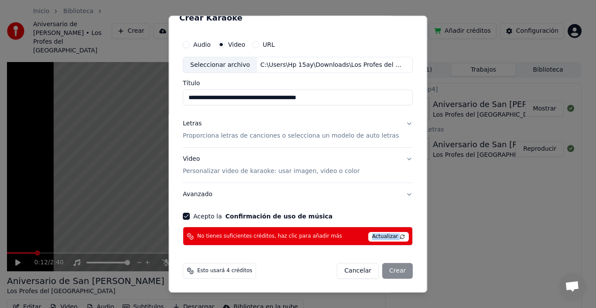
click at [384, 233] on span "Actualizar" at bounding box center [388, 237] width 41 height 10
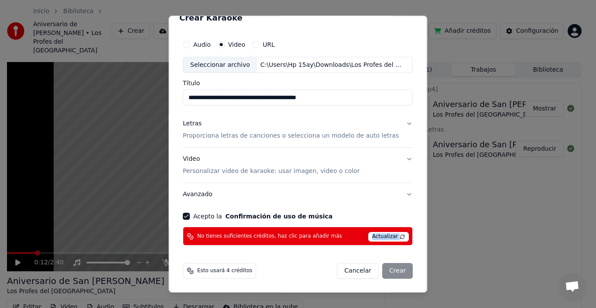
click at [384, 233] on span "Actualizar" at bounding box center [388, 237] width 41 height 10
click at [342, 271] on button "Cancelar" at bounding box center [358, 271] width 42 height 16
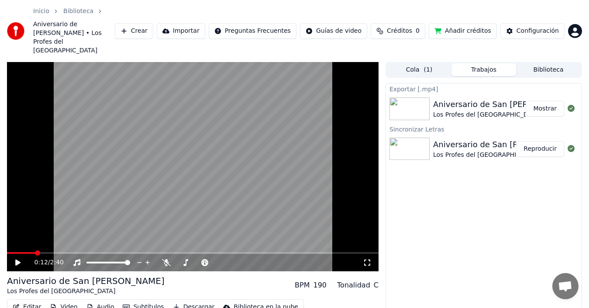
click at [531, 101] on button "Mostrar" at bounding box center [544, 109] width 38 height 16
click at [147, 25] on button "Crear" at bounding box center [134, 31] width 38 height 16
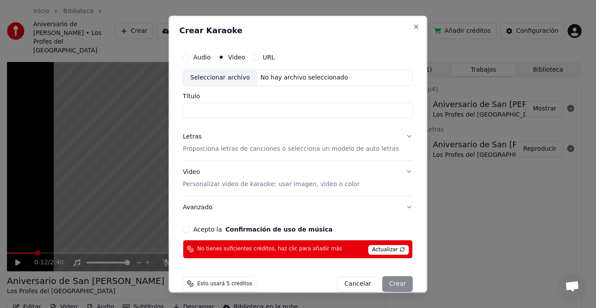
click at [276, 75] on div "No hay archivo seleccionado" at bounding box center [304, 77] width 95 height 9
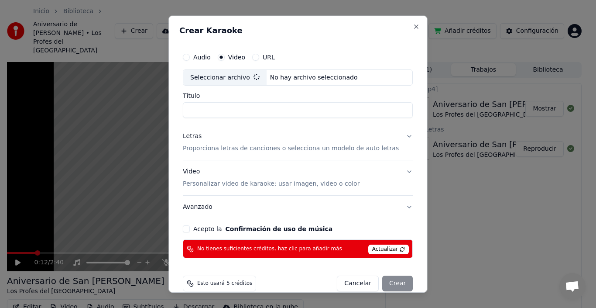
type input "**********"
click at [399, 138] on button "Letras Proporciona letras de canciones o selecciona un modelo de auto letras" at bounding box center [298, 142] width 230 height 35
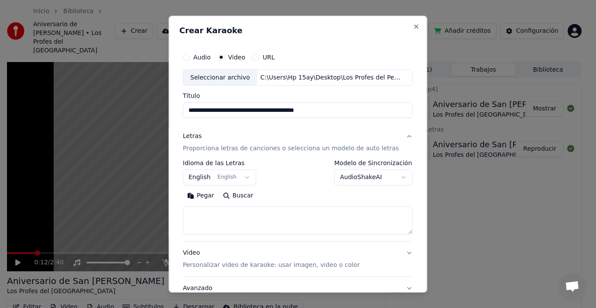
click at [244, 176] on button "English English" at bounding box center [219, 177] width 73 height 16
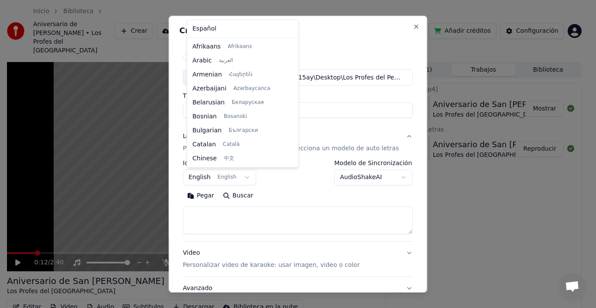
scroll to position [70, 0]
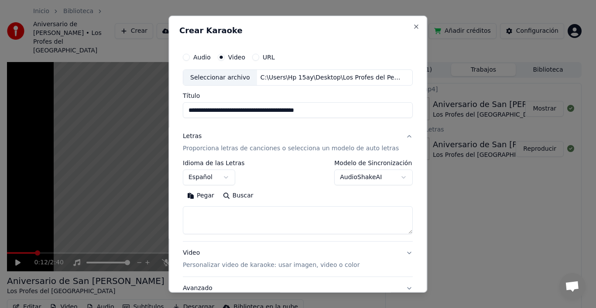
click at [202, 193] on button "Pegar" at bounding box center [201, 195] width 36 height 14
select select "**"
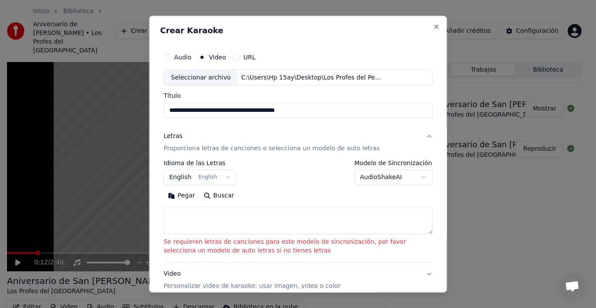
click at [245, 219] on textarea at bounding box center [298, 220] width 269 height 28
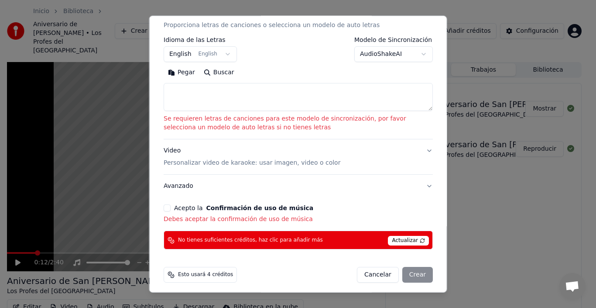
scroll to position [127, 0]
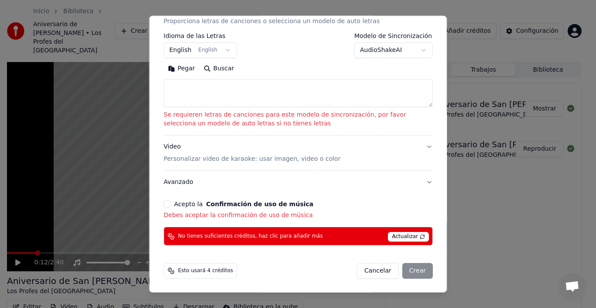
click at [165, 204] on button "Acepto la Confirmación de uso de música" at bounding box center [167, 203] width 7 height 7
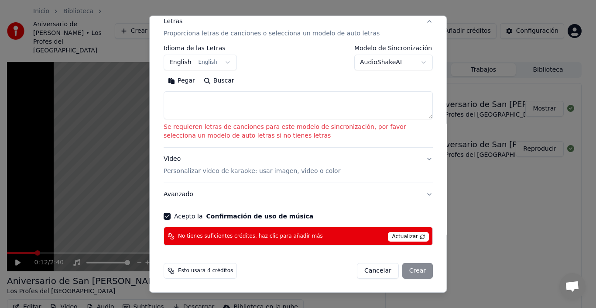
click at [388, 233] on span "Actualizar" at bounding box center [408, 237] width 41 height 10
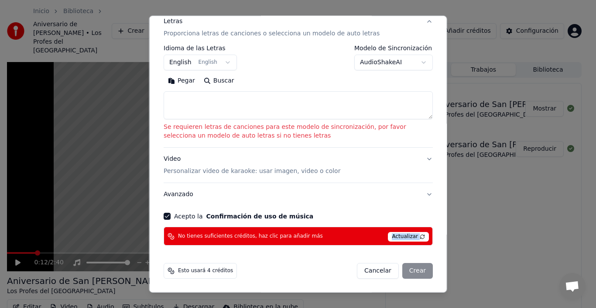
click at [388, 233] on span "Actualizar" at bounding box center [408, 237] width 41 height 10
click at [410, 233] on span "Actualizar" at bounding box center [408, 237] width 41 height 10
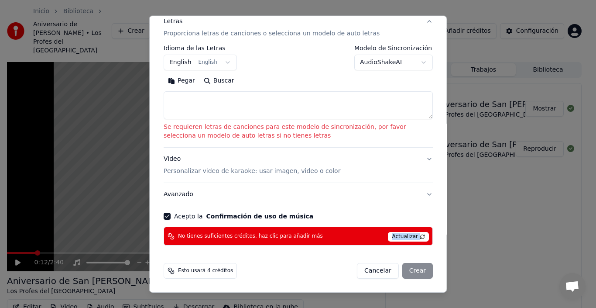
click at [410, 233] on span "Actualizar" at bounding box center [408, 237] width 41 height 10
click at [414, 236] on span "Actualizar" at bounding box center [408, 237] width 41 height 10
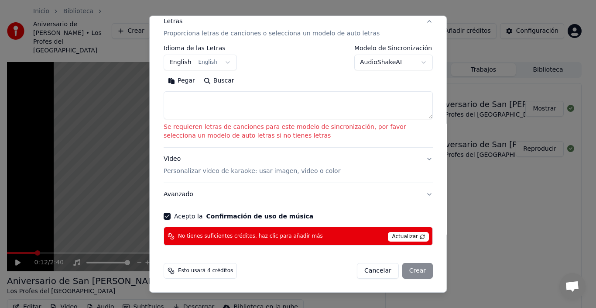
click at [414, 236] on span "Actualizar" at bounding box center [408, 237] width 41 height 10
click at [199, 236] on span "No tienes suficientes créditos, haz clic para añadir más" at bounding box center [250, 236] width 145 height 7
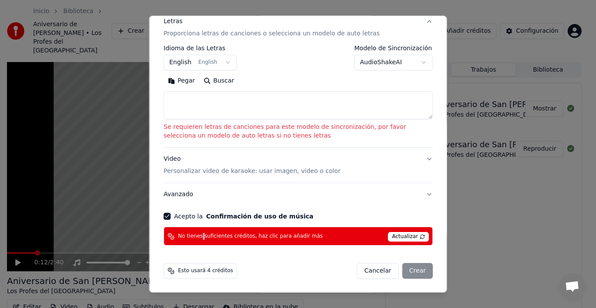
click at [199, 236] on span "No tienes suficientes créditos, haz clic para añadir más" at bounding box center [250, 236] width 145 height 7
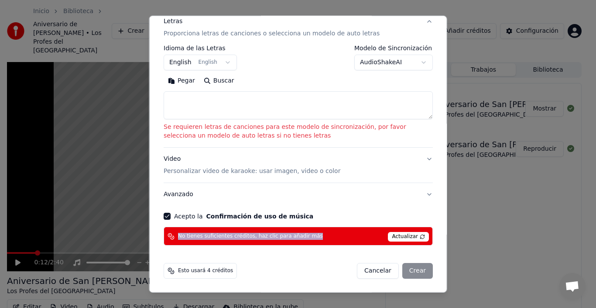
click at [199, 236] on span "No tienes suficientes créditos, haz clic para añadir más" at bounding box center [250, 236] width 145 height 7
